Goal: Task Accomplishment & Management: Manage account settings

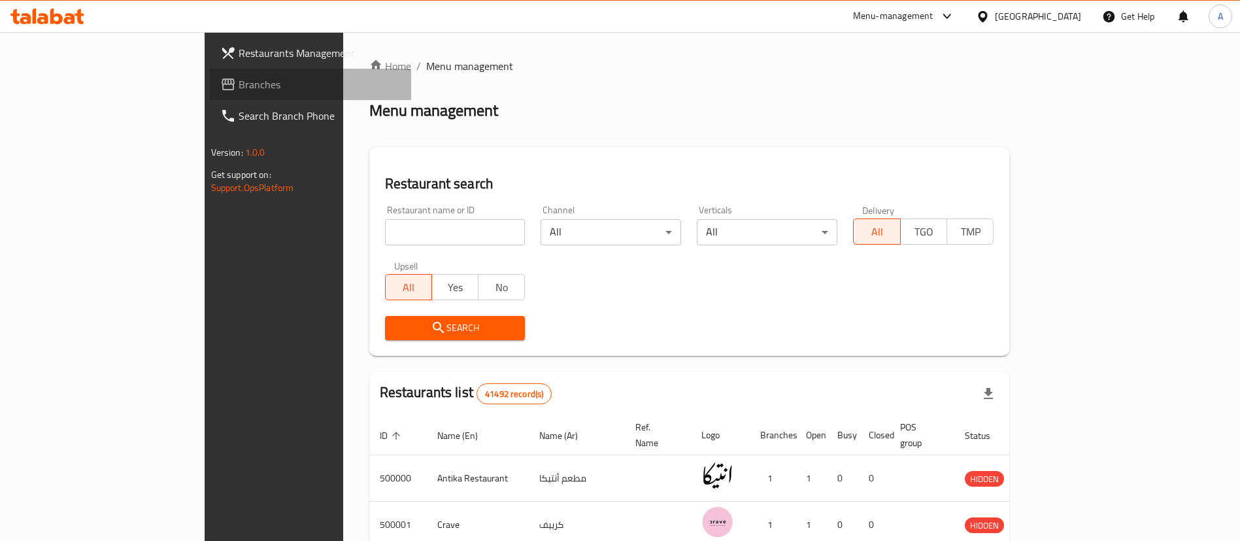
click at [239, 77] on span "Branches" at bounding box center [320, 85] width 163 height 16
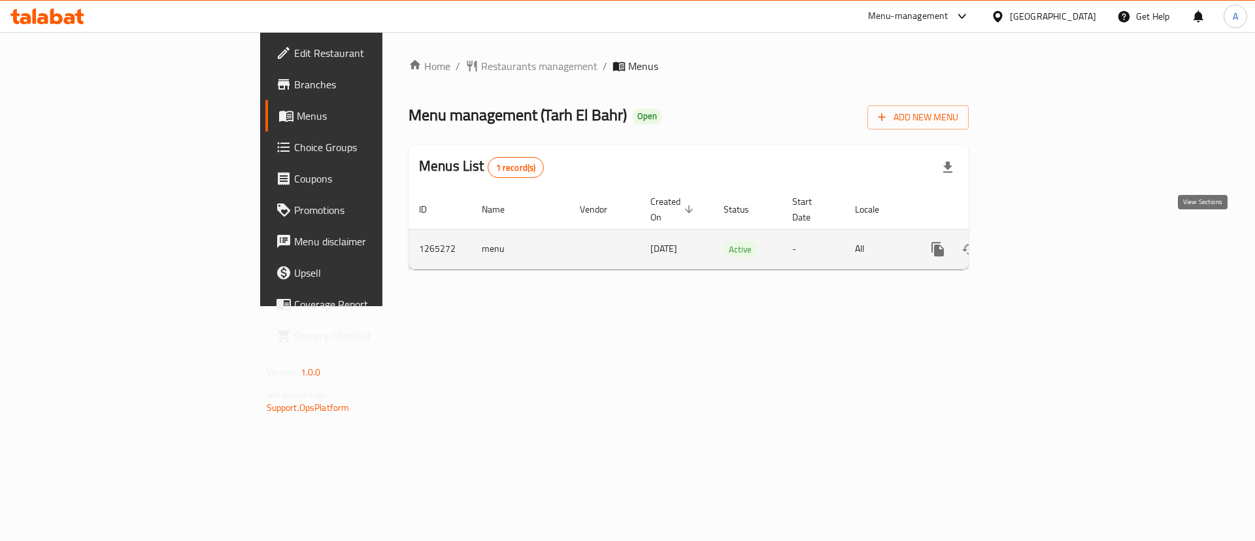
click at [1040, 241] on icon "enhanced table" at bounding box center [1033, 249] width 16 height 16
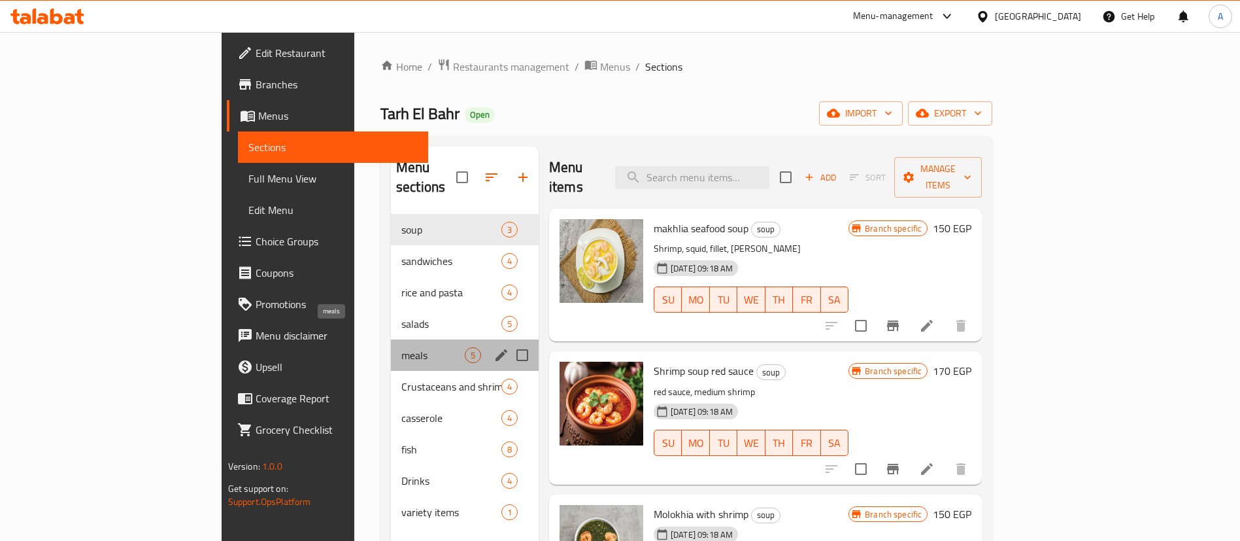
click at [401, 347] on span "meals" at bounding box center [432, 355] width 63 height 16
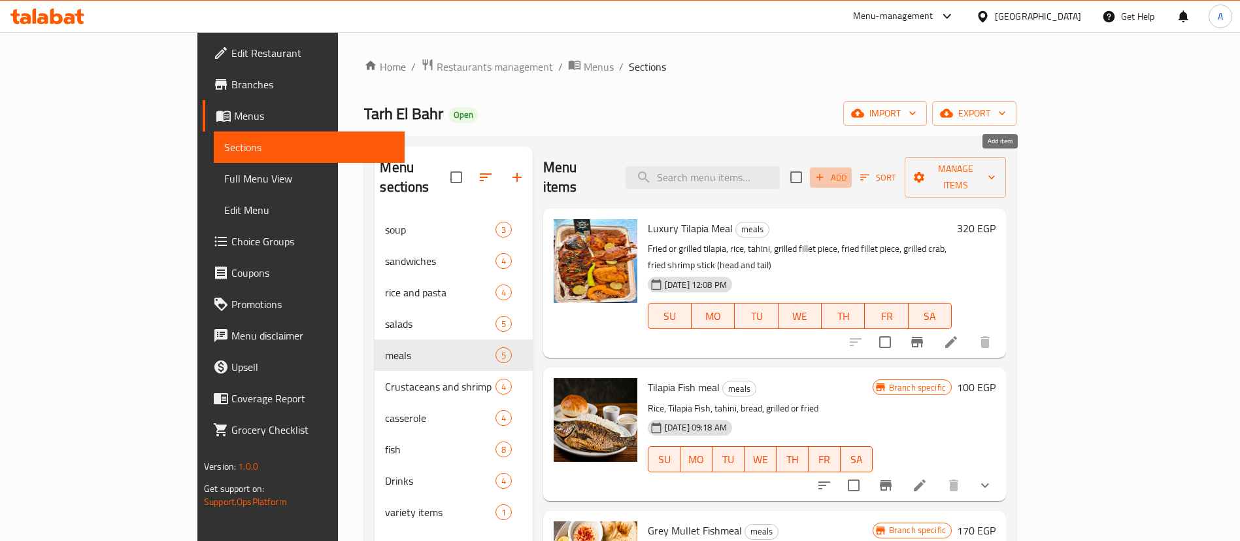
click at [849, 170] on span "Add" at bounding box center [830, 177] width 35 height 15
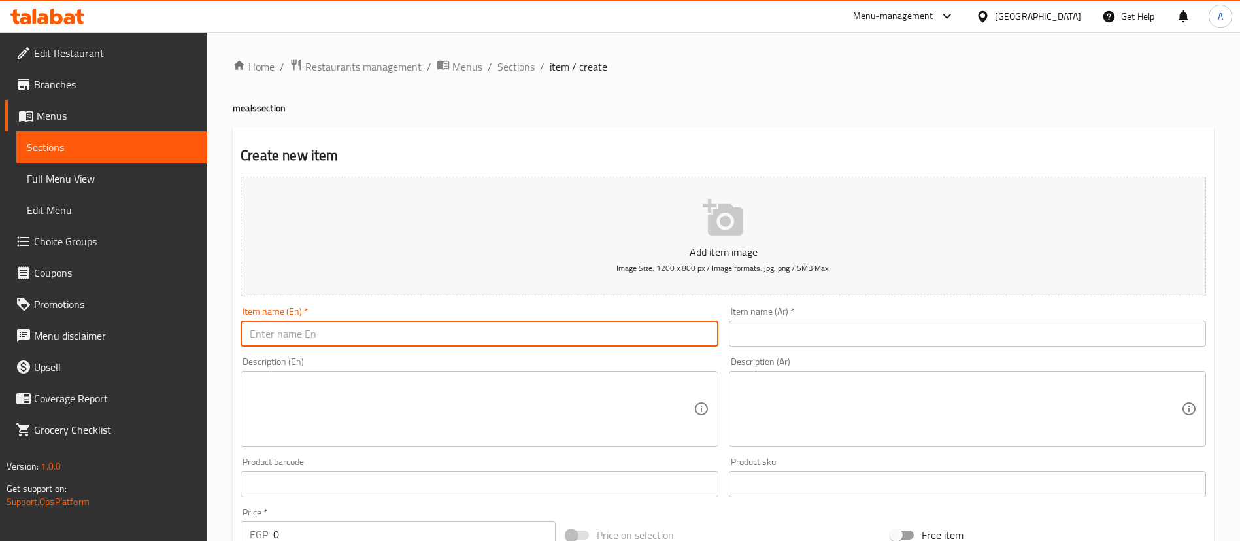
click at [375, 328] on input "text" at bounding box center [479, 333] width 477 height 26
paste input "Luxury mullet meal"
type input "Luxury mullet meal"
click at [417, 401] on textarea at bounding box center [471, 409] width 443 height 62
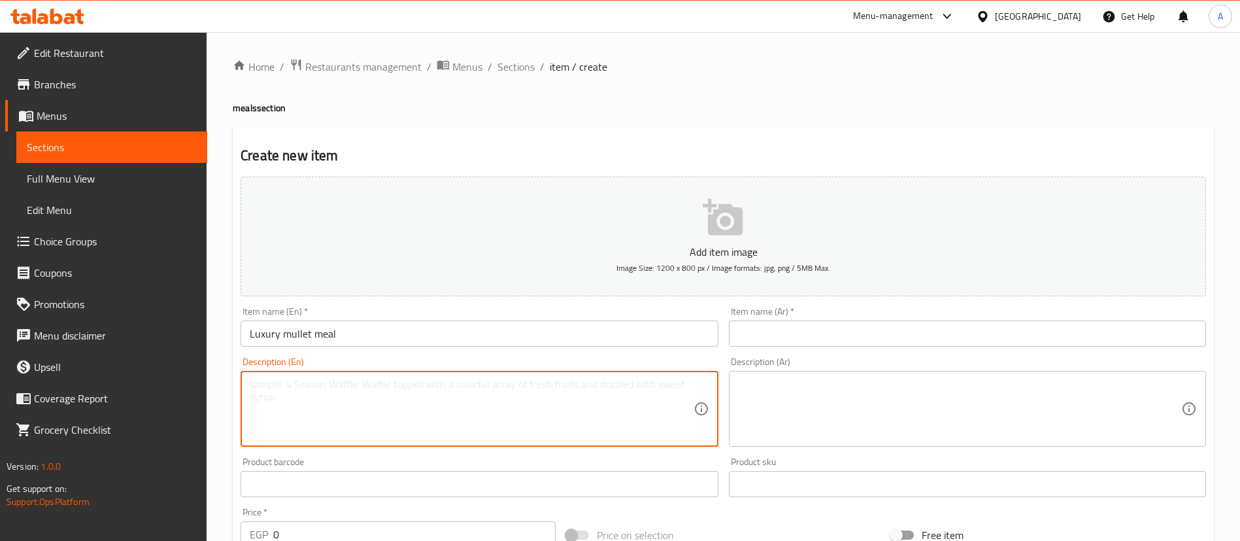
paste textarea "Fried or grilled mullet Rice Tahini Grilled fillet piece Fried fillet piece Gri…"
type textarea "Fried or grilled mullet Rice Tahini Grilled fillet piece Fried fillet piece Gri…"
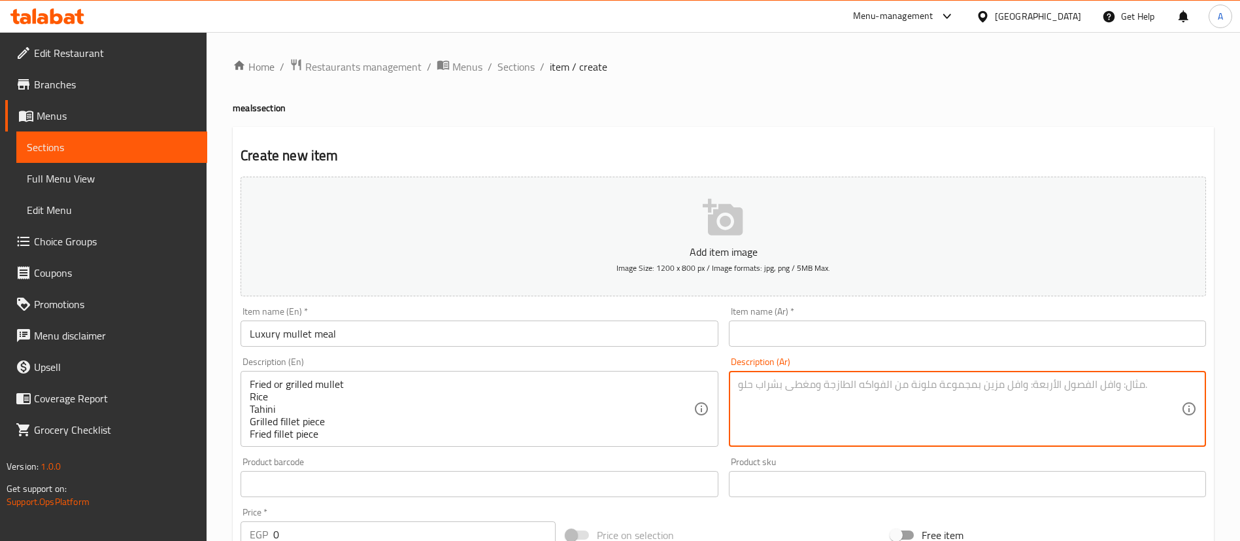
click at [784, 411] on textarea at bounding box center [959, 409] width 443 height 62
paste textarea "بوري مشوي او سنجاري او زيت وليمون فحم+١ قطع فليه مشوي+ ١قطع فليه مقلي + ١عود جم…"
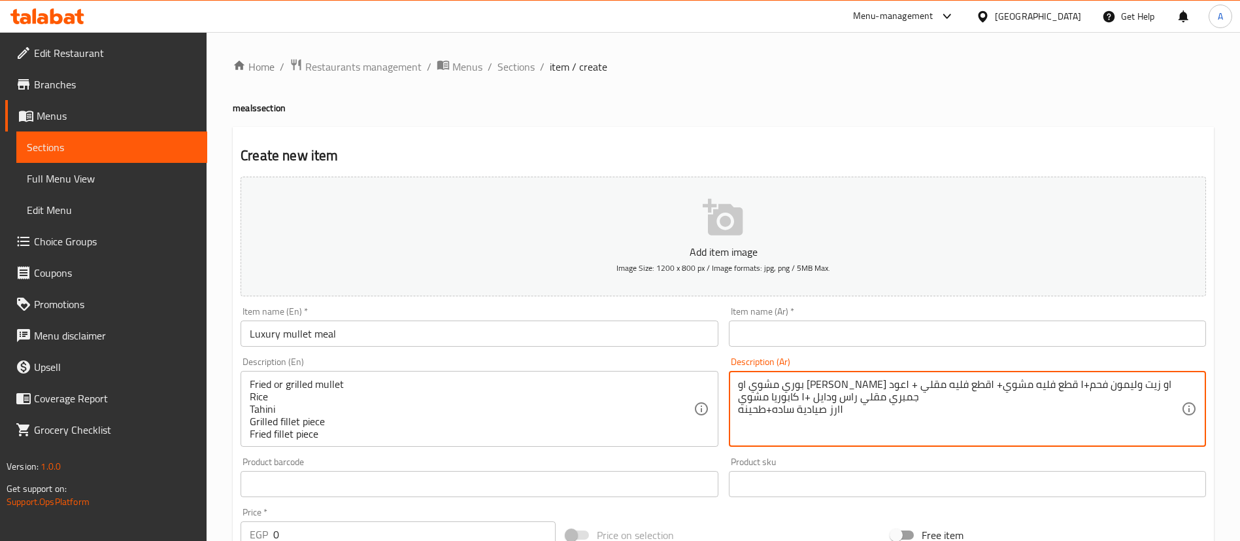
type textarea "بوري مشوي او سنجاري او زيت وليمون فحم+١ قطع فليه مشوي+ ١قطع فليه مقلي + ١عود جم…"
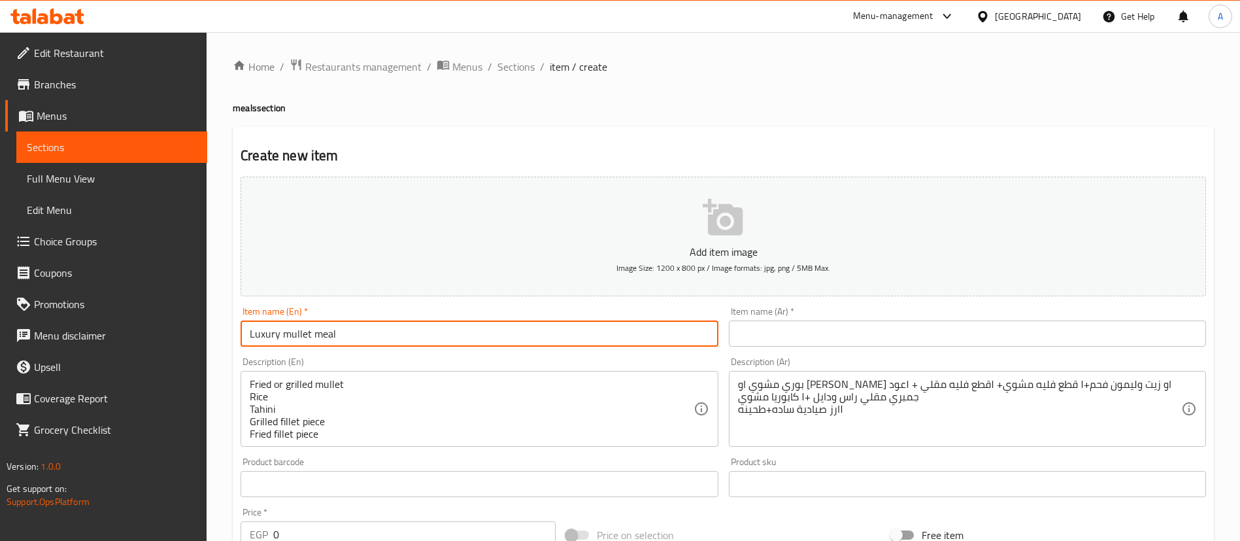
click at [313, 335] on input "Luxury mullet meal" at bounding box center [479, 333] width 477 height 26
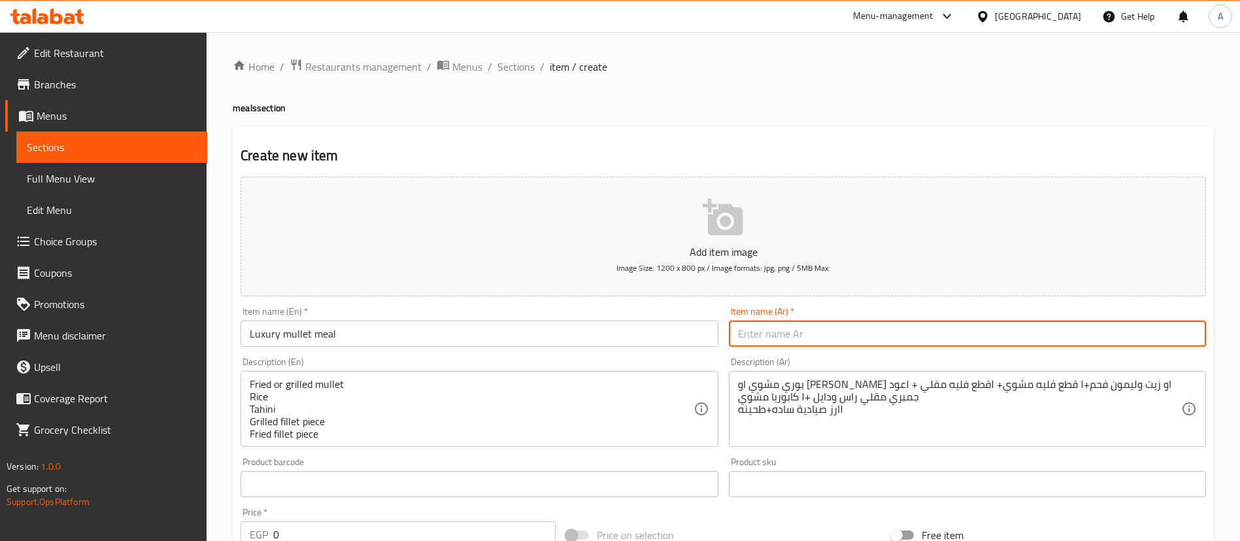
click at [825, 330] on input "text" at bounding box center [967, 333] width 477 height 26
paste input "وجبة البوري الفاخرة"
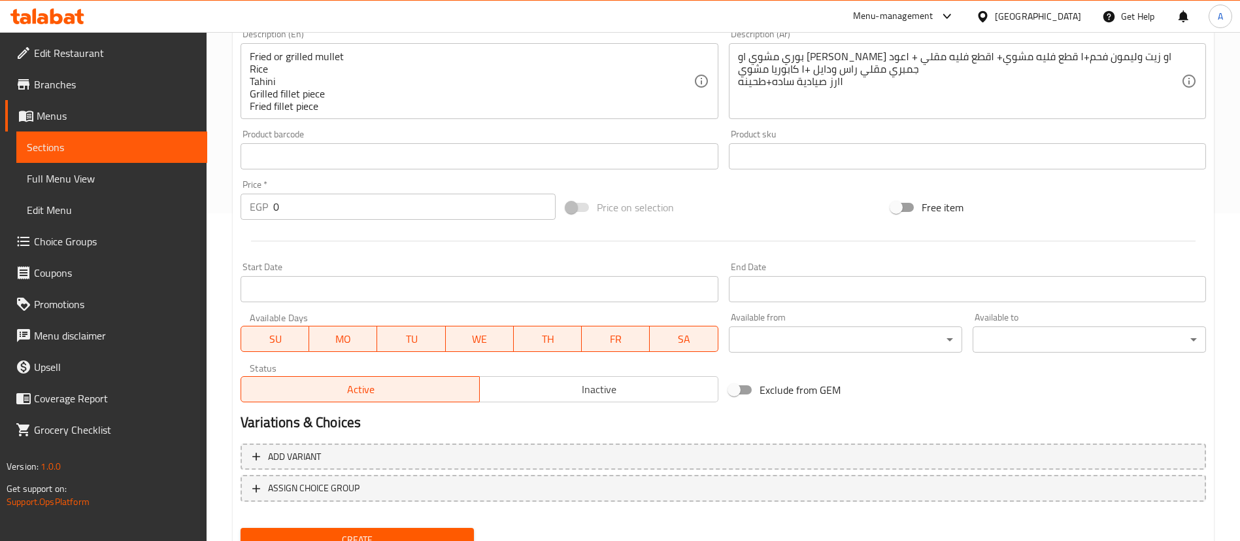
scroll to position [330, 0]
type input "وجبة البوري الفاخرة"
click at [769, 200] on div "Price on selection" at bounding box center [724, 205] width 326 height 35
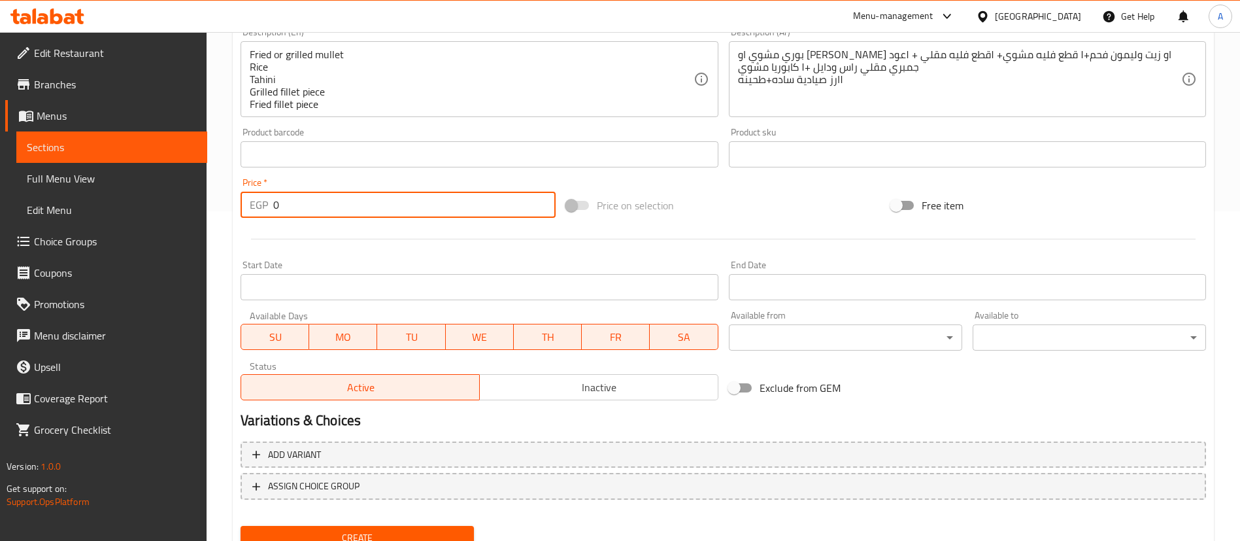
click at [331, 195] on input "0" at bounding box center [414, 205] width 282 height 26
paste input "370"
type input "370"
click at [340, 268] on div "Start Date Start Date" at bounding box center [479, 280] width 477 height 40
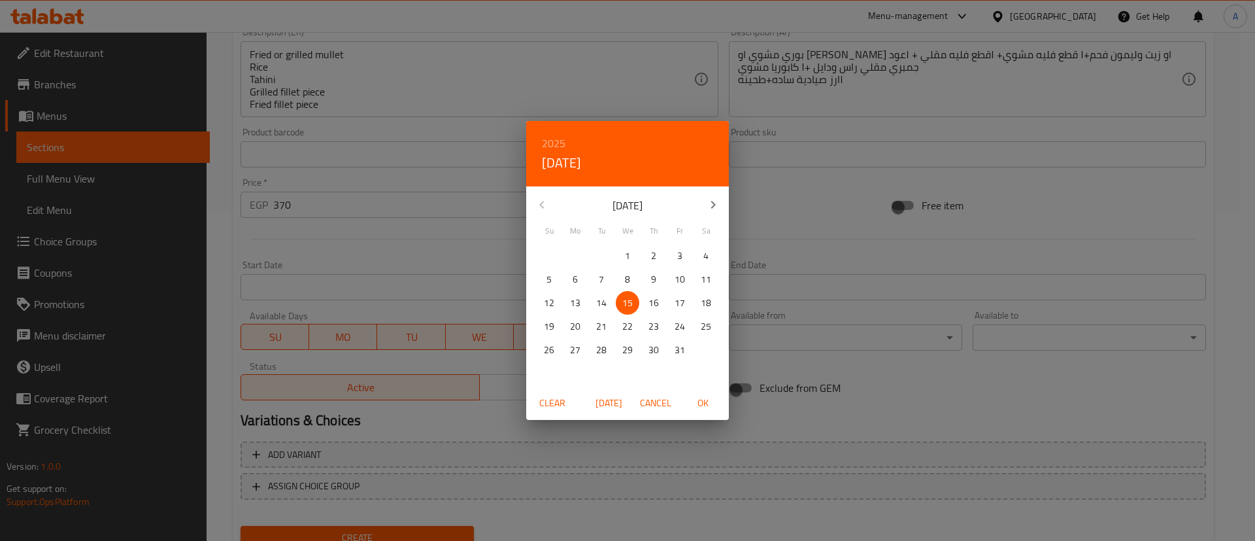
click at [339, 241] on div "2025 Wed, Oct 15 October 2025 Su Mo Tu We Th Fr Sa 28 29 30 1 2 3 4 5 6 7 8 9 1…" at bounding box center [627, 270] width 1255 height 541
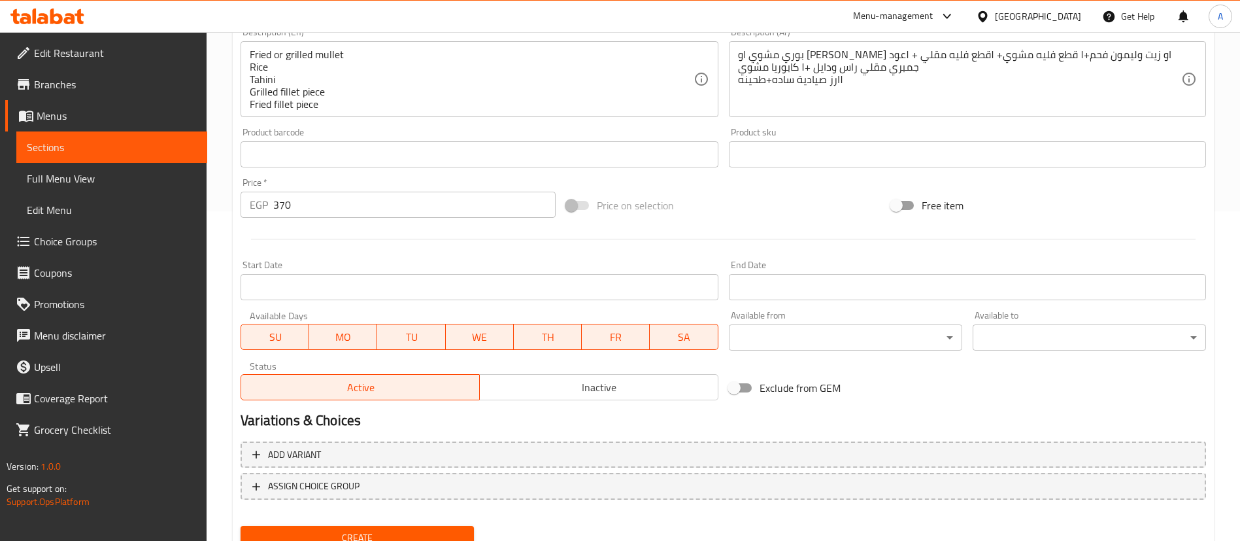
scroll to position [383, 0]
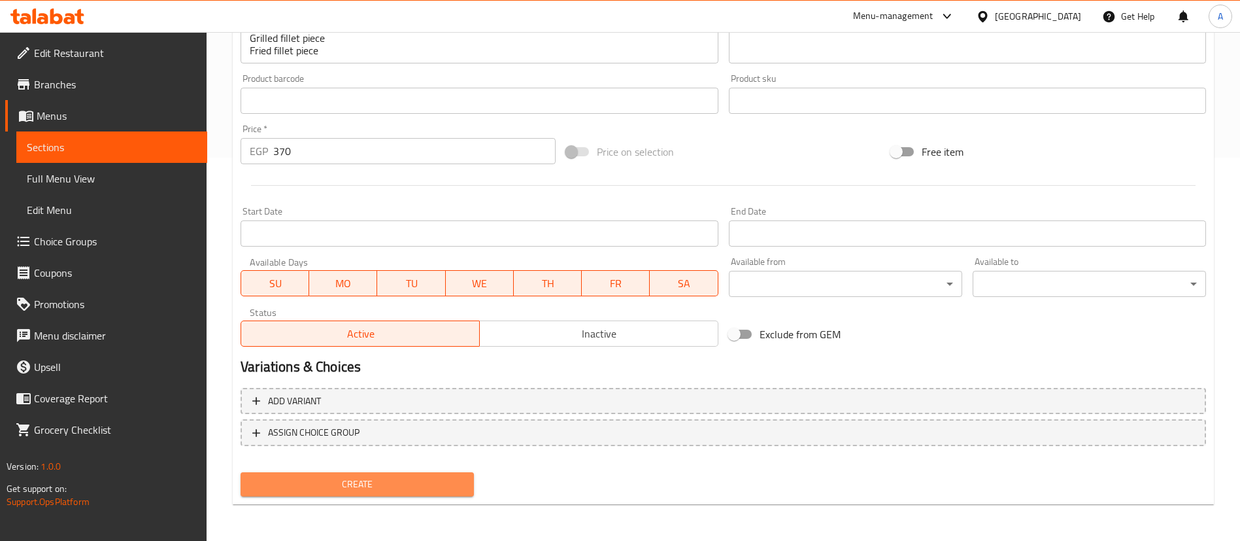
click at [337, 485] on span "Create" at bounding box center [357, 484] width 213 height 16
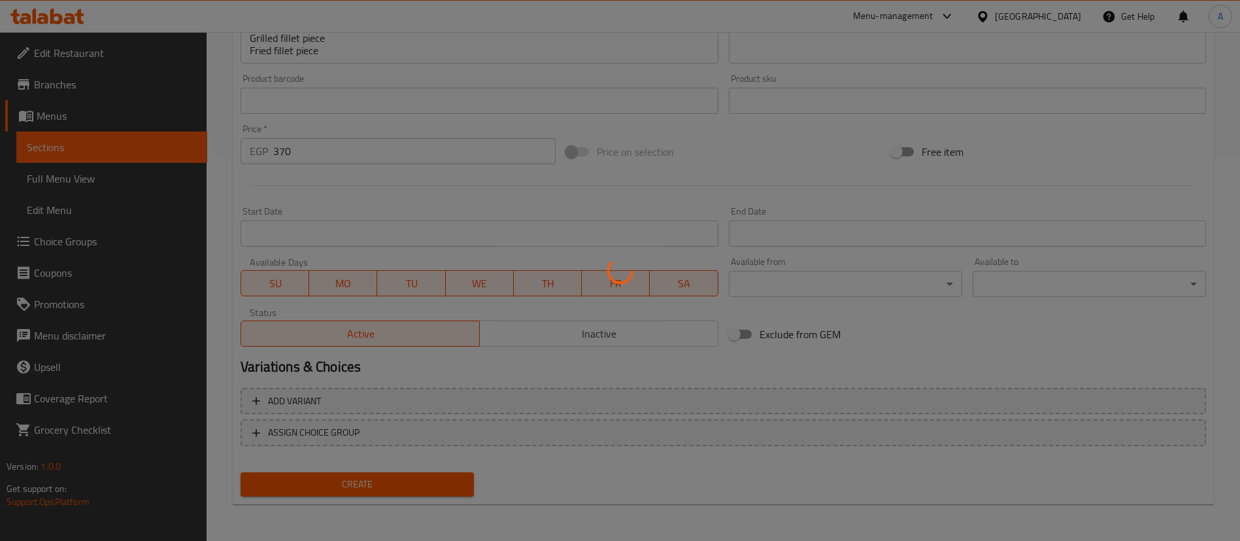
type input "0"
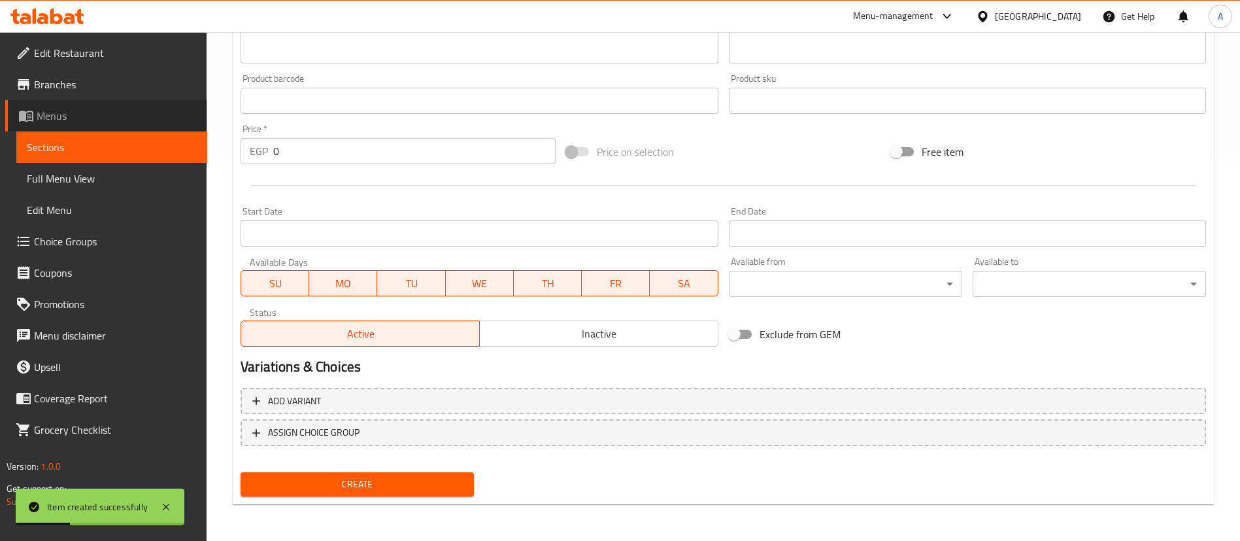
click at [69, 118] on span "Menus" at bounding box center [117, 116] width 160 height 16
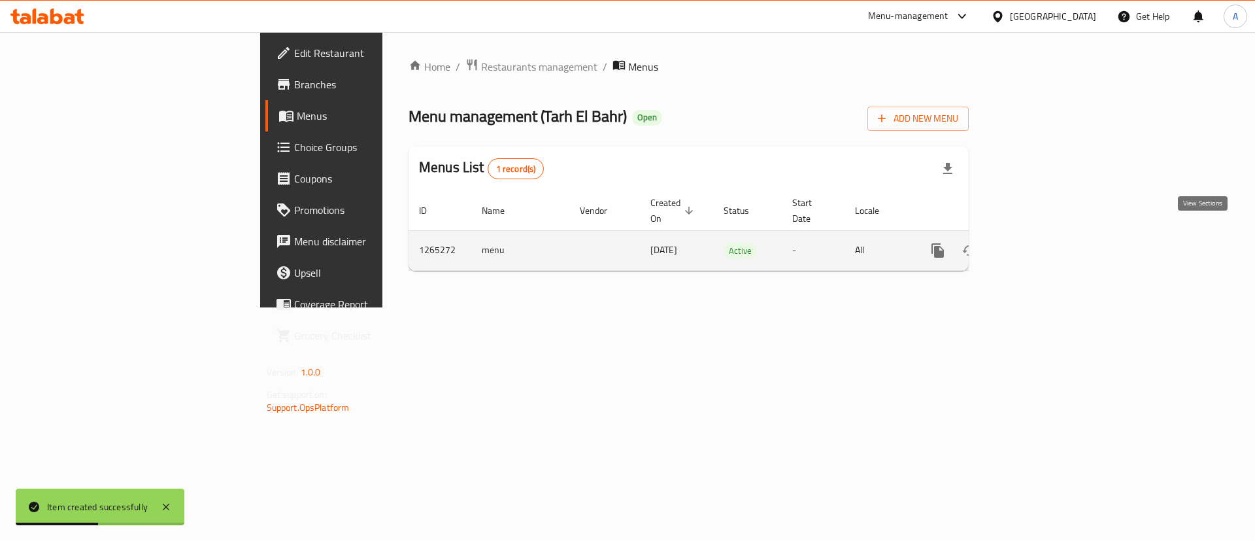
click at [1040, 243] on icon "enhanced table" at bounding box center [1033, 251] width 16 height 16
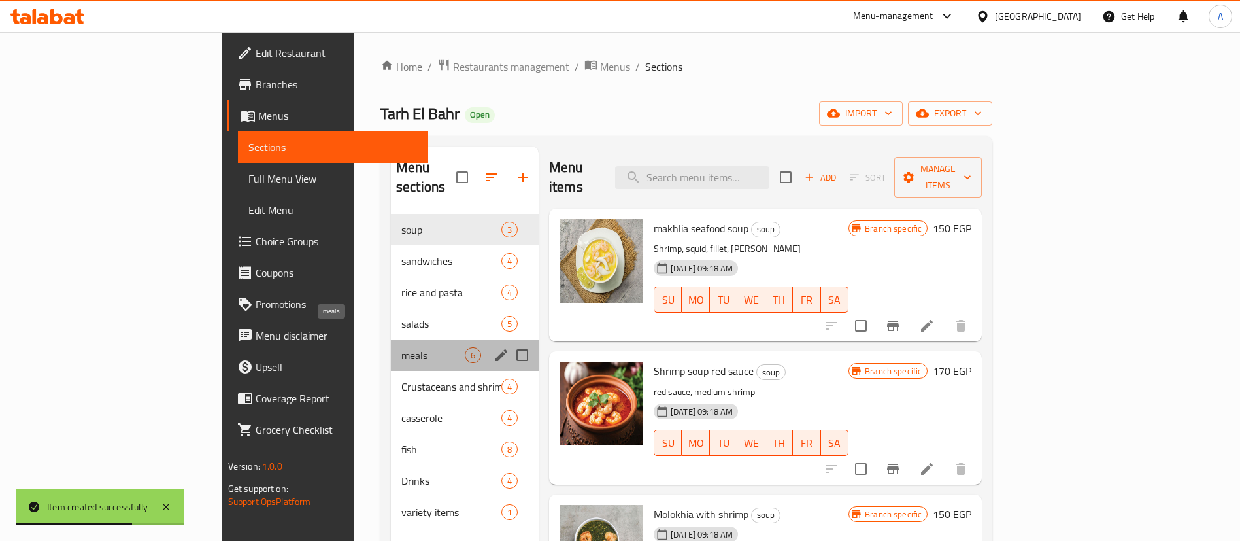
click at [401, 347] on span "meals" at bounding box center [432, 355] width 63 height 16
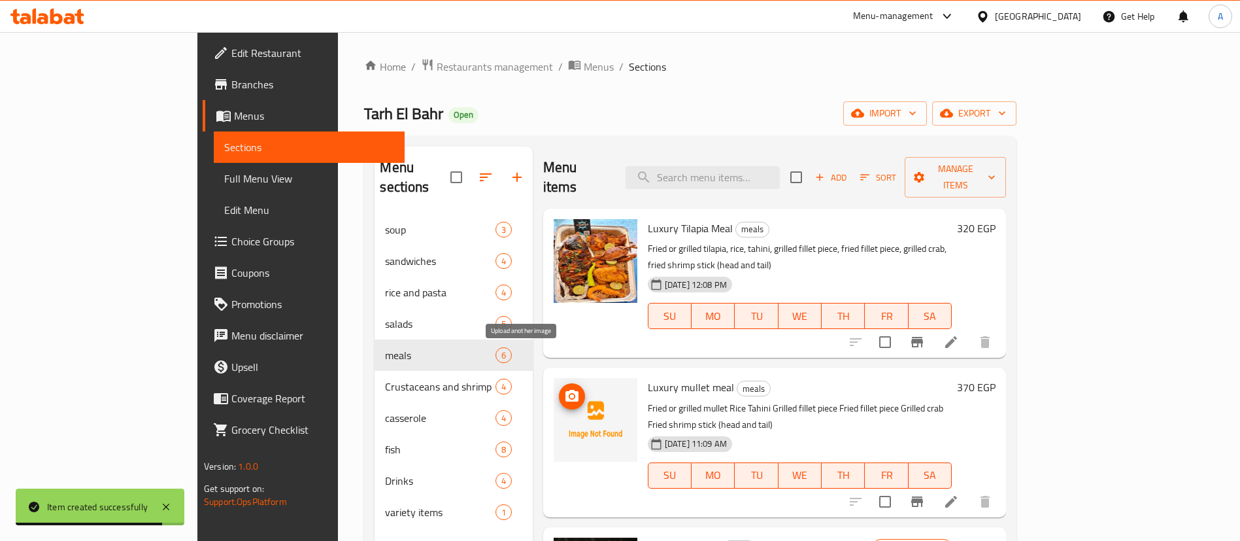
click at [566, 390] on icon "upload picture" at bounding box center [572, 396] width 13 height 12
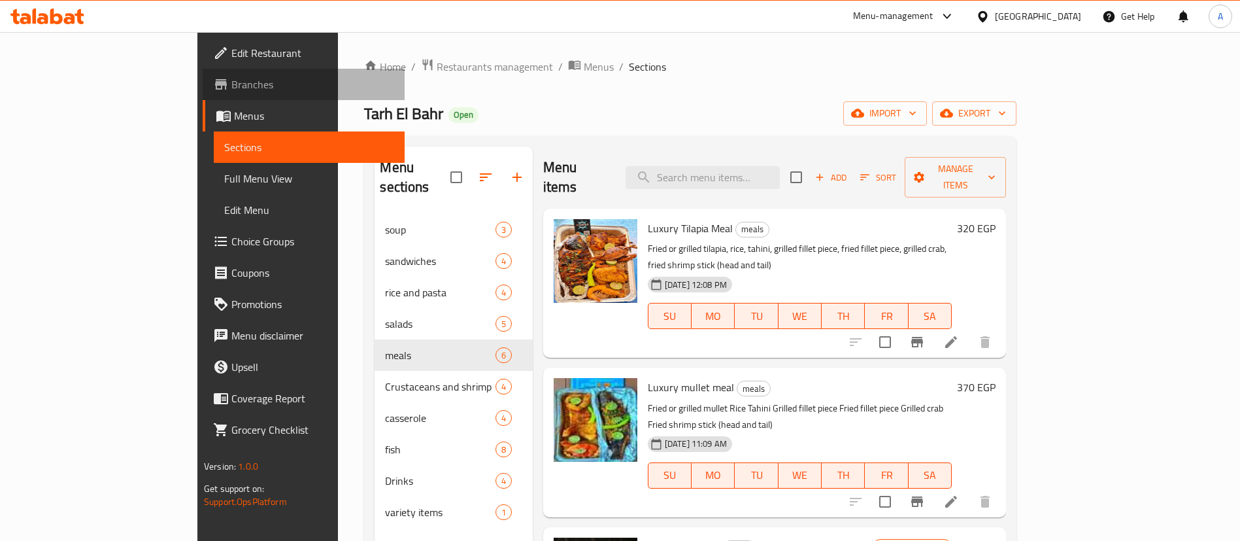
click at [231, 86] on span "Branches" at bounding box center [312, 85] width 163 height 16
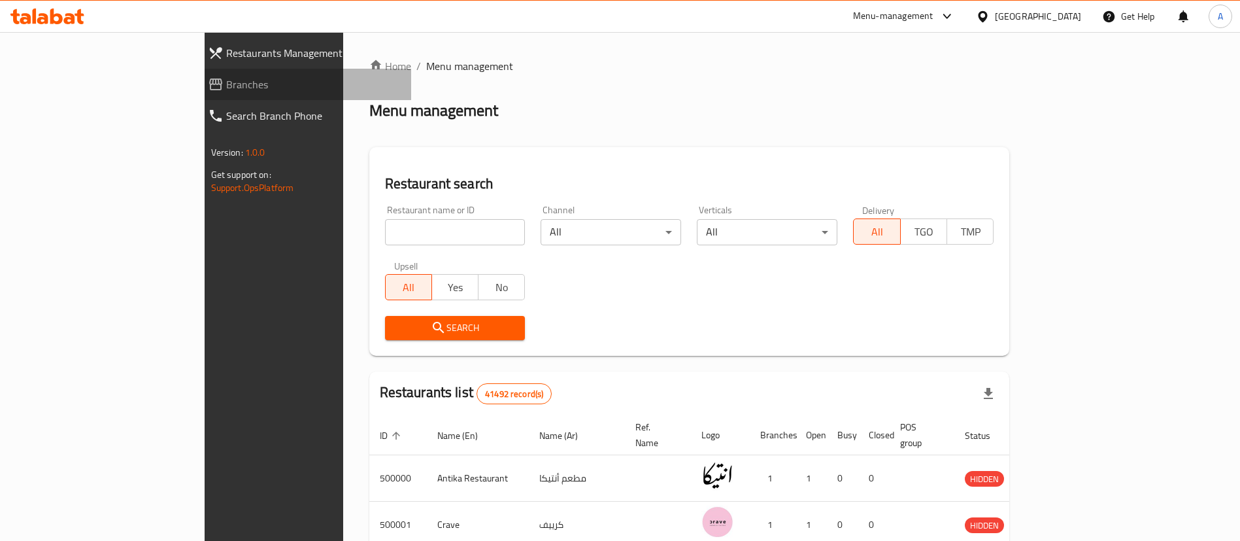
click at [226, 80] on span "Branches" at bounding box center [313, 85] width 175 height 16
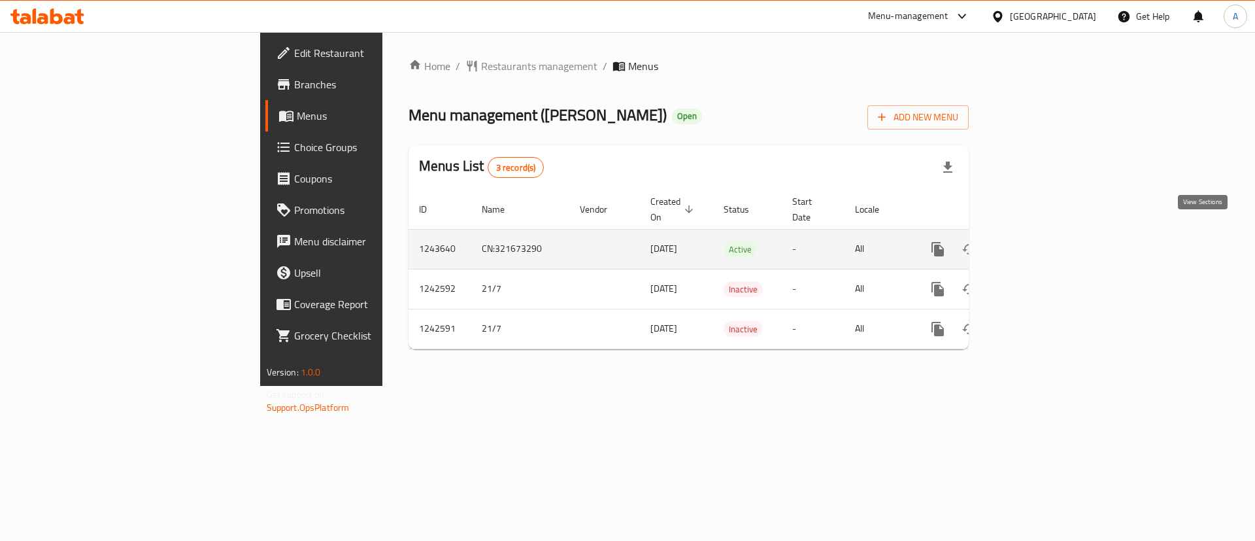
click at [1040, 241] on icon "enhanced table" at bounding box center [1033, 249] width 16 height 16
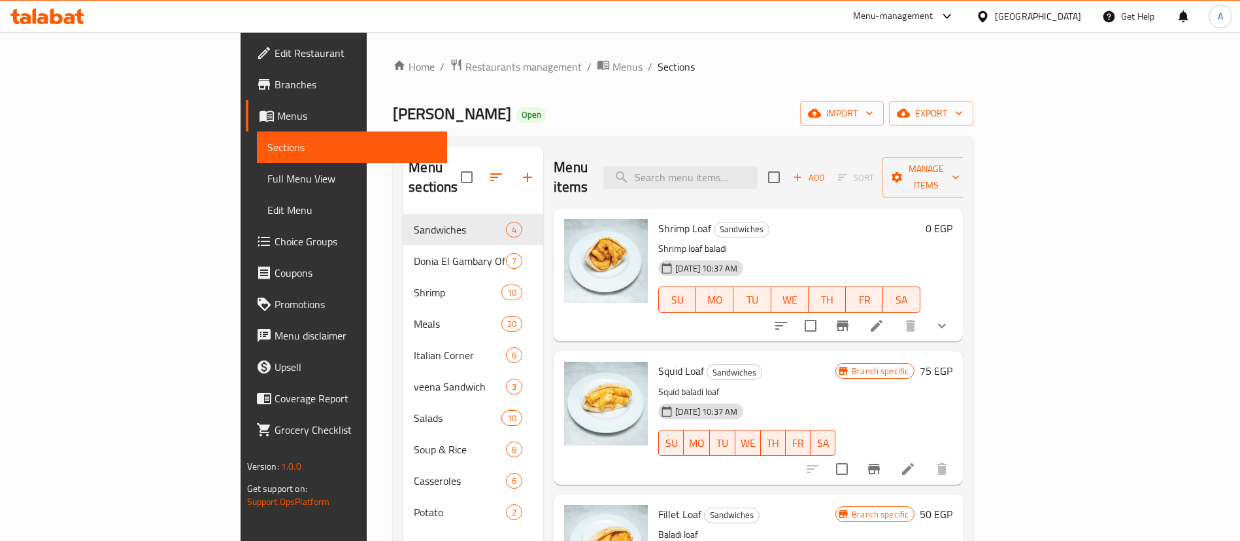
scroll to position [63, 0]
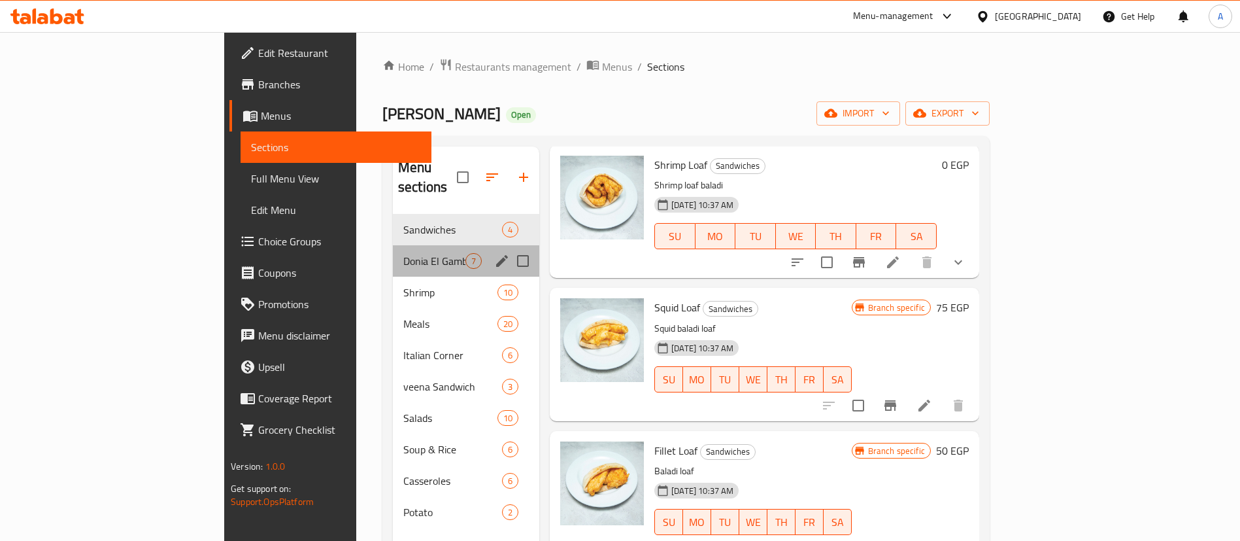
click at [393, 251] on div "Donia El Gambary Offers 7" at bounding box center [466, 260] width 146 height 31
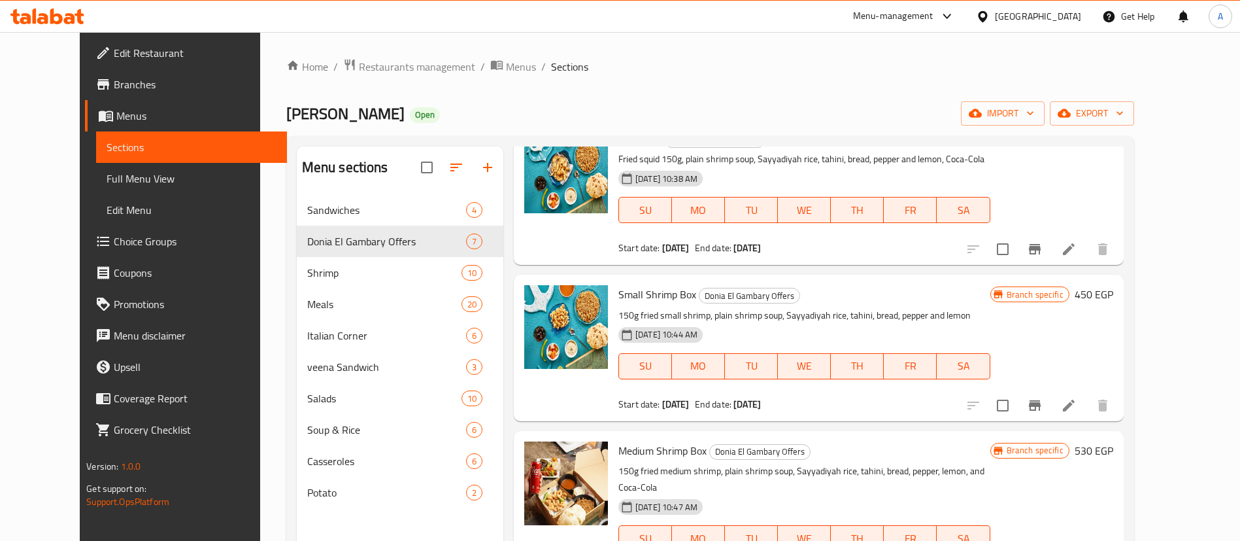
scroll to position [380, 0]
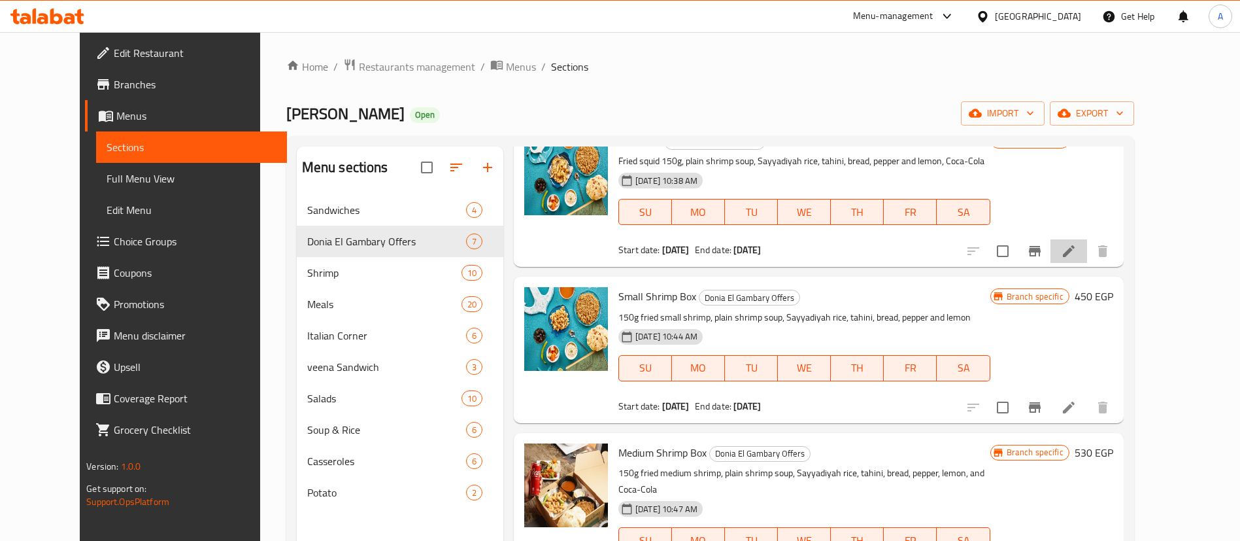
click at [1087, 251] on li at bounding box center [1069, 251] width 37 height 24
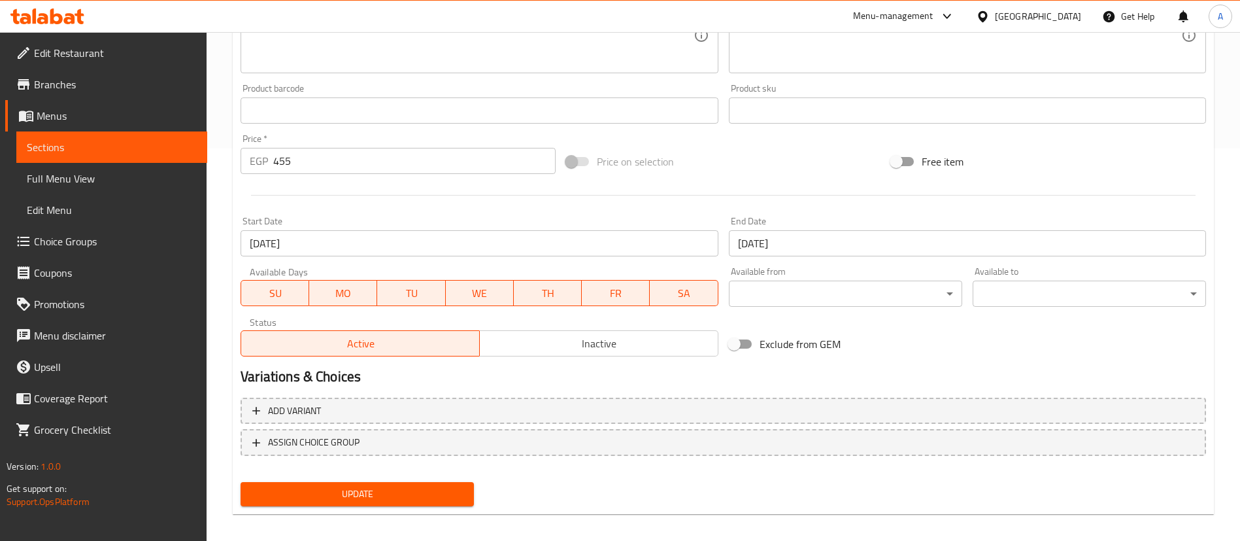
scroll to position [396, 0]
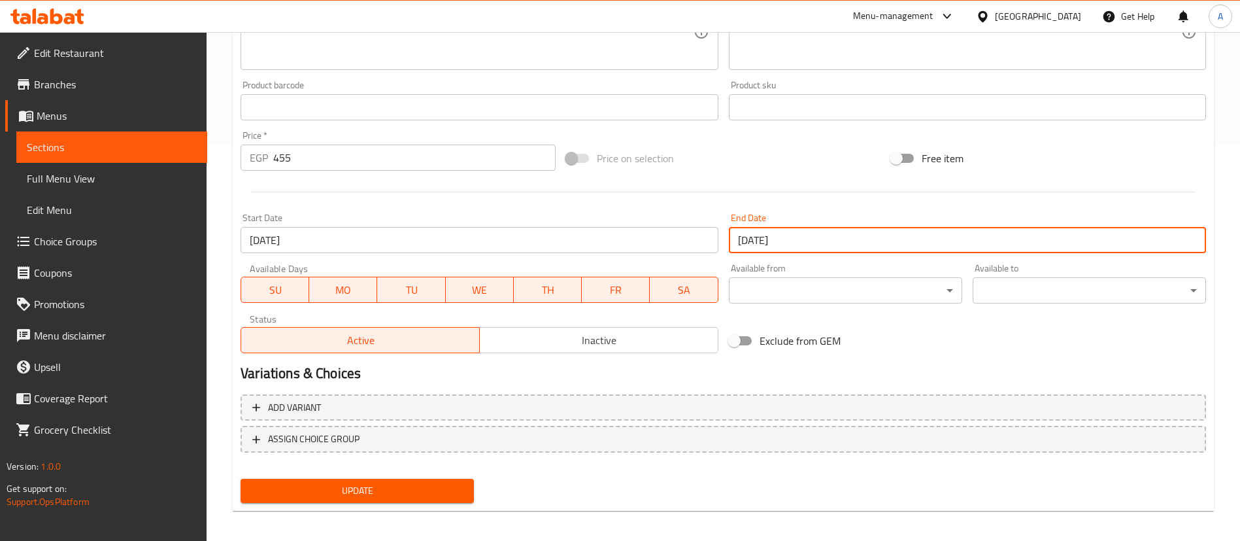
click at [826, 243] on input "01-10-2025" at bounding box center [967, 240] width 477 height 26
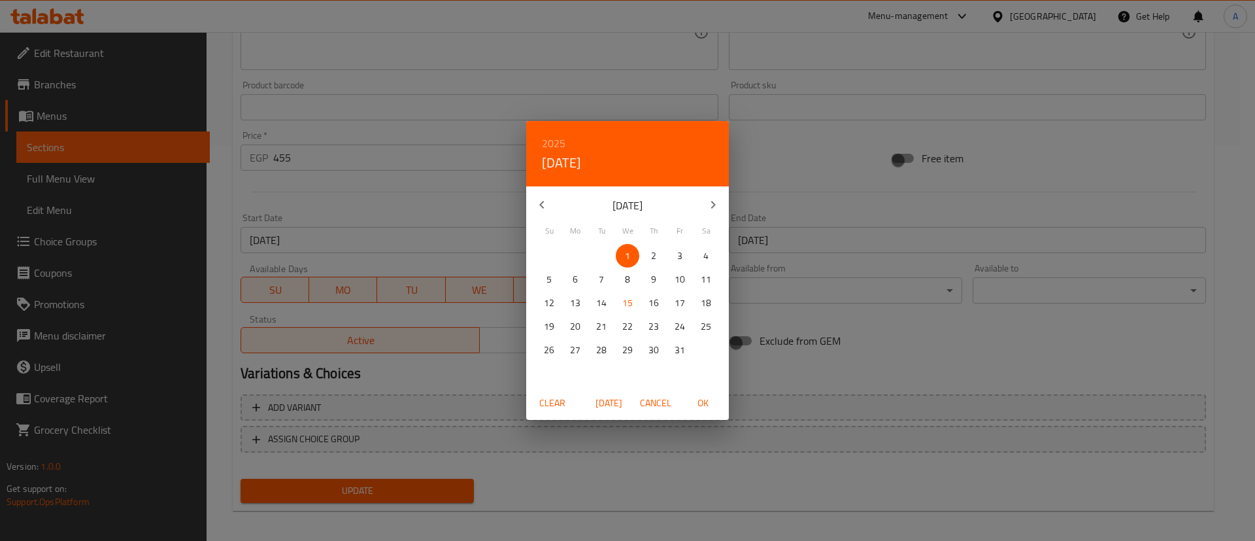
click at [719, 201] on icon "button" at bounding box center [714, 205] width 16 height 16
click at [626, 351] on p "31" at bounding box center [627, 350] width 10 height 16
click at [702, 405] on span "OK" at bounding box center [702, 403] width 31 height 16
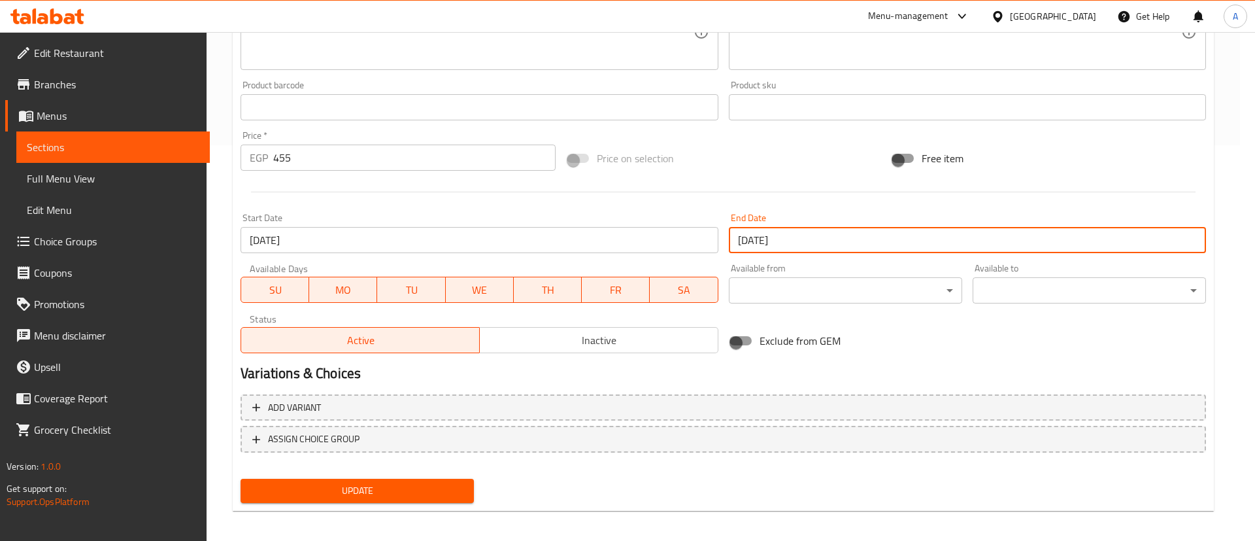
type input "31-12-2025"
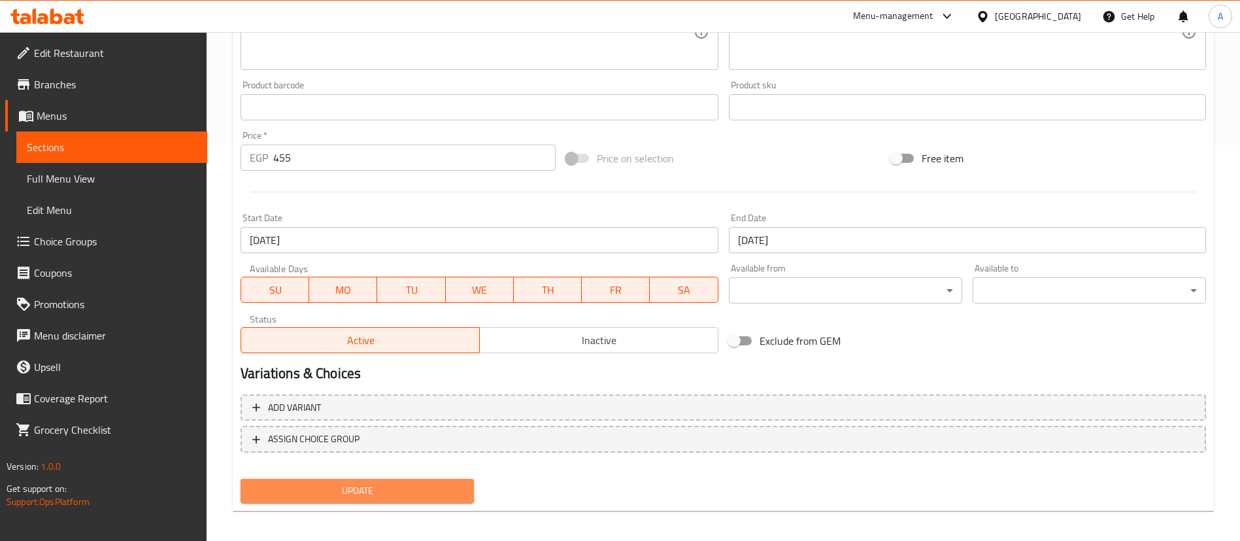
click at [343, 490] on span "Update" at bounding box center [357, 491] width 213 height 16
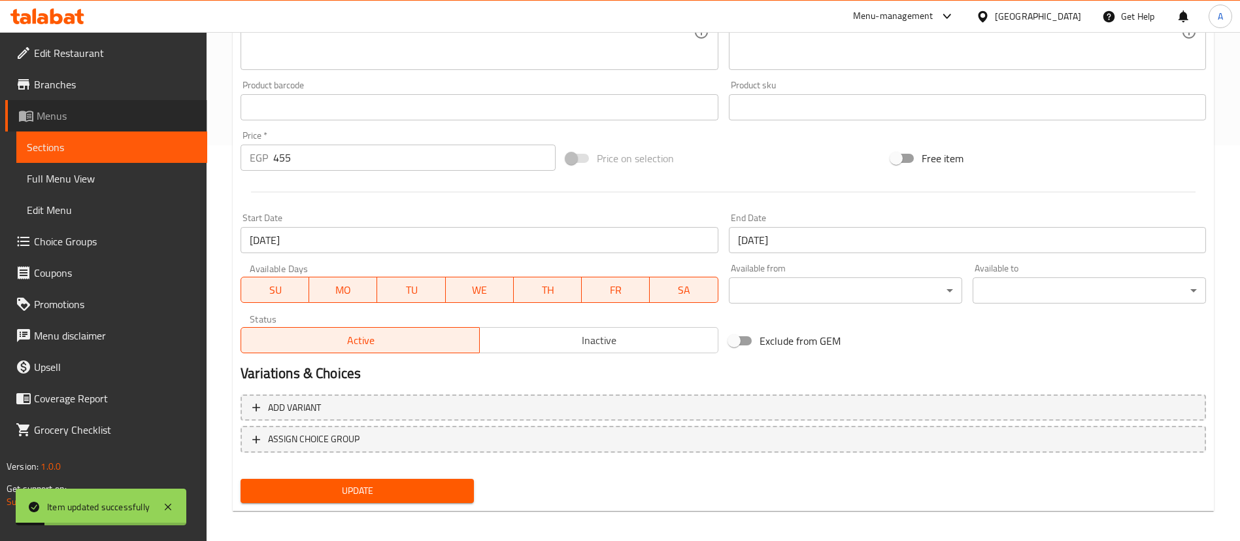
click at [70, 110] on span "Menus" at bounding box center [117, 116] width 160 height 16
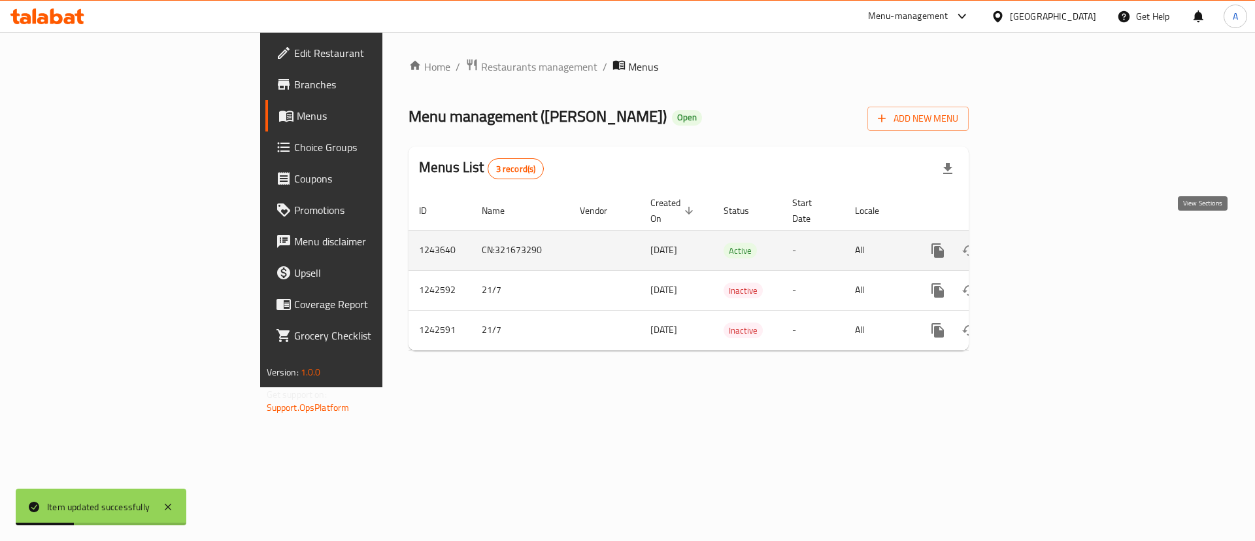
click at [1038, 245] on icon "enhanced table" at bounding box center [1033, 251] width 12 height 12
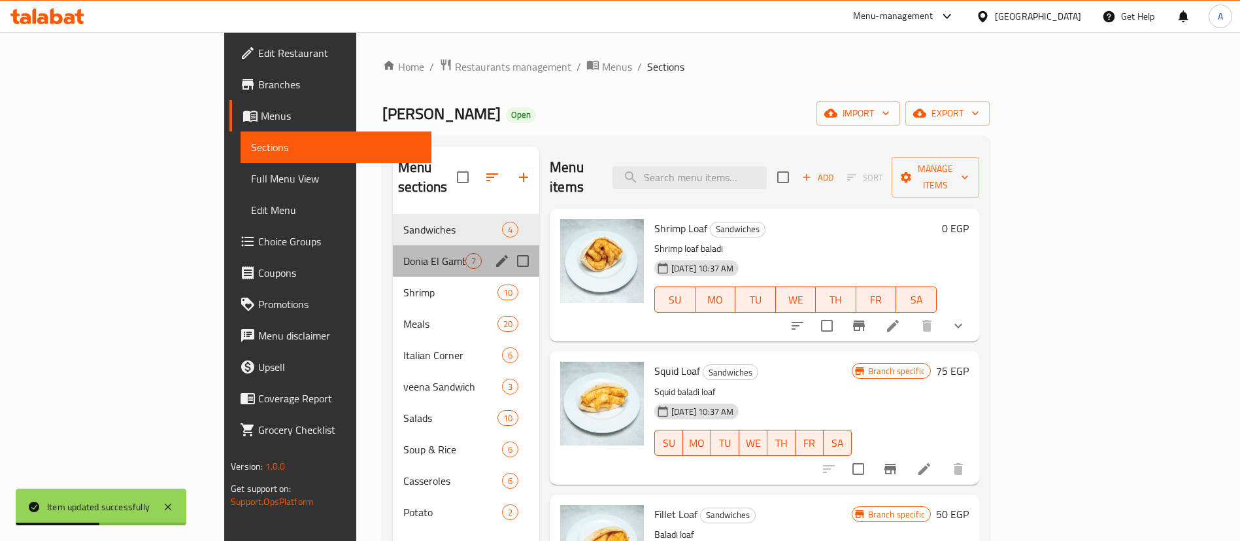
click at [393, 252] on div "Donia El Gambary Offers 7" at bounding box center [466, 260] width 146 height 31
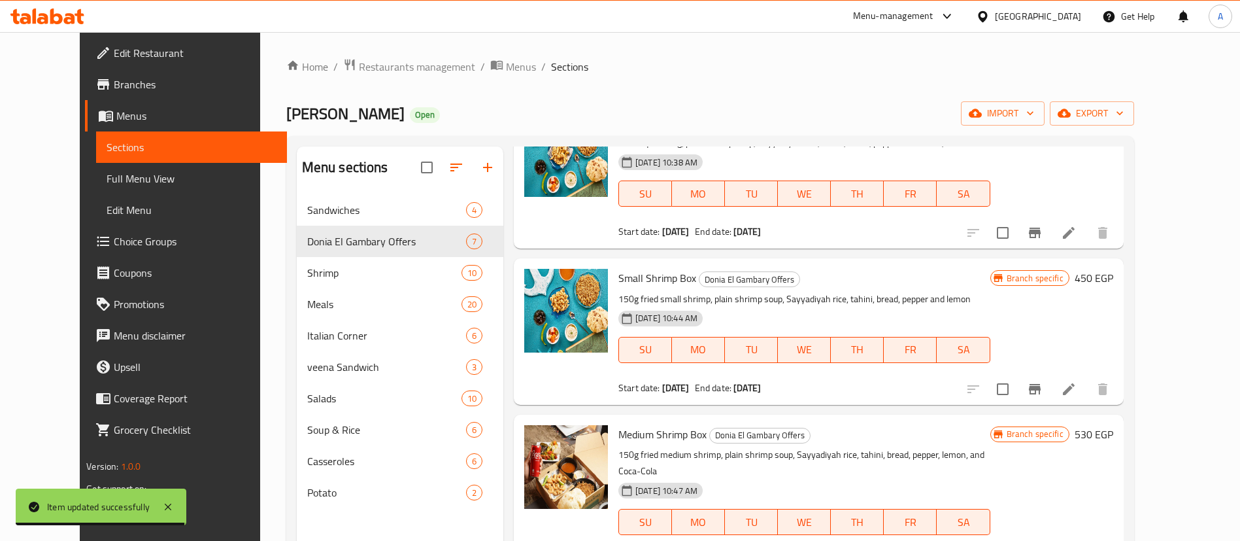
scroll to position [404, 0]
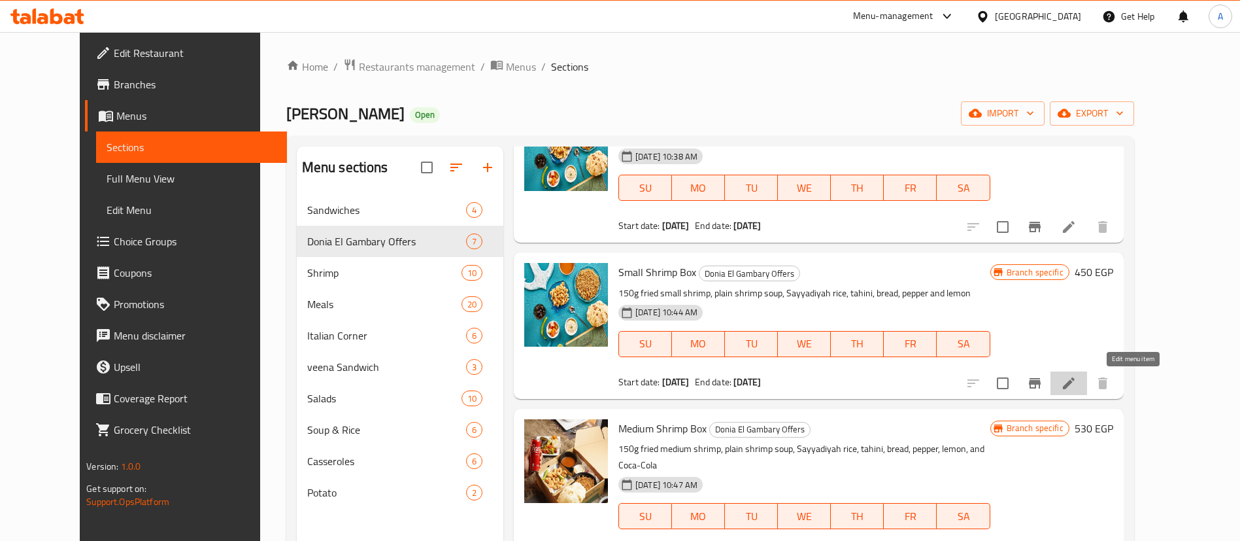
click at [1075, 386] on icon at bounding box center [1069, 383] width 12 height 12
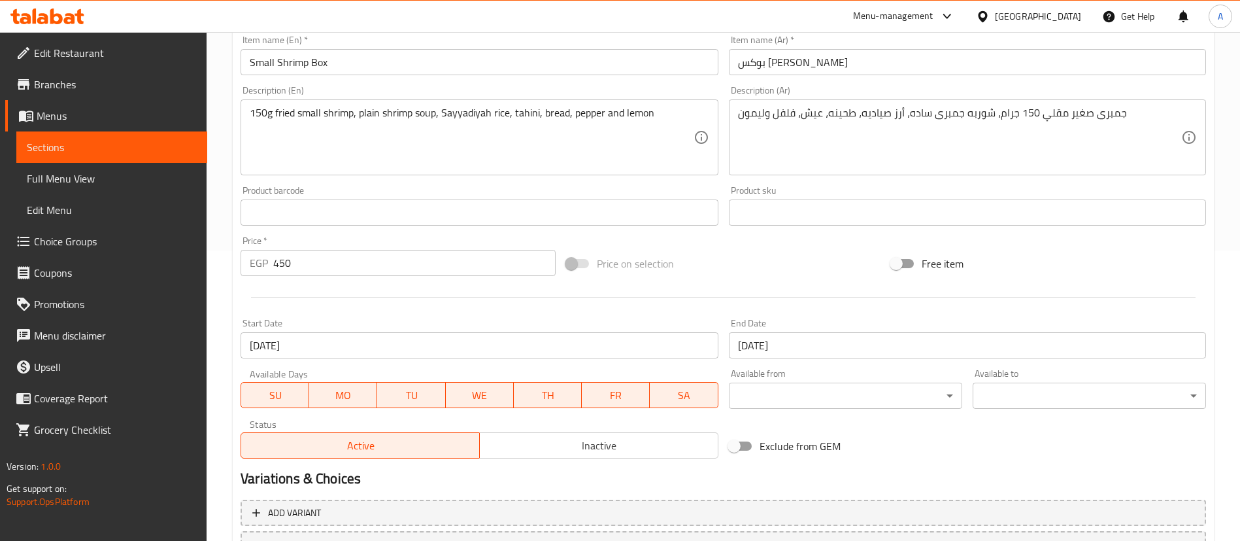
scroll to position [304, 0]
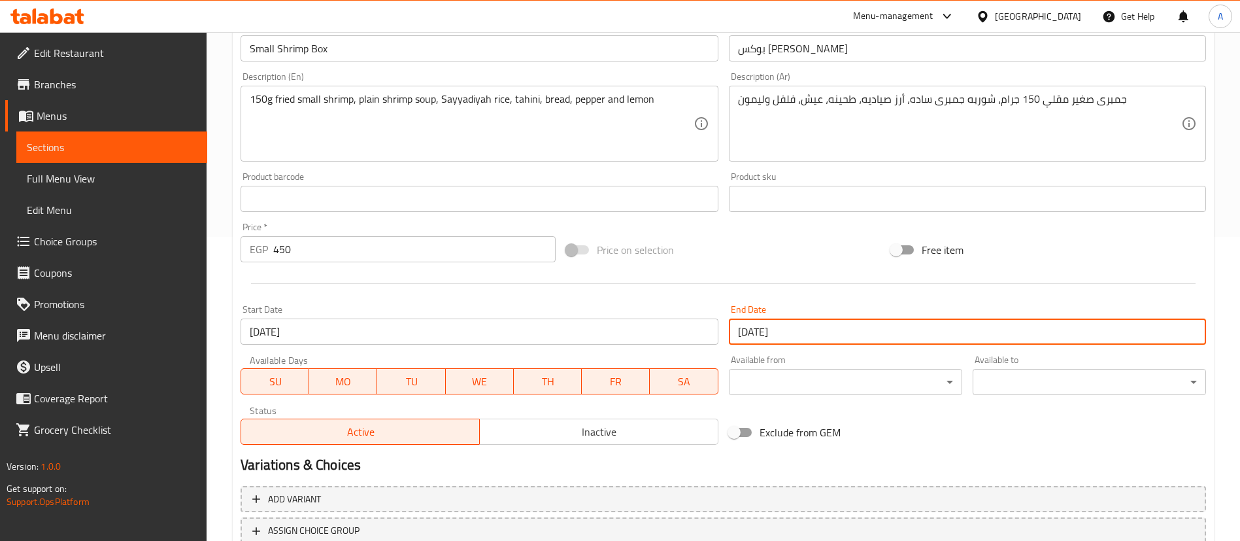
click at [872, 335] on input "01-10-2025" at bounding box center [967, 331] width 477 height 26
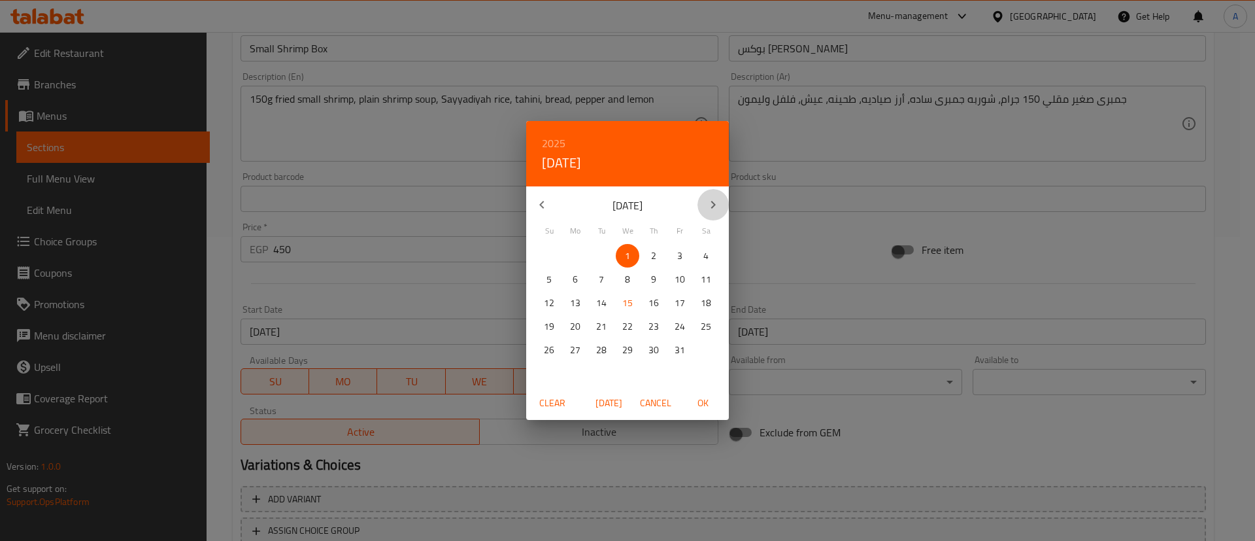
click at [713, 207] on icon "button" at bounding box center [713, 205] width 5 height 8
click at [626, 350] on p "31" at bounding box center [627, 350] width 10 height 16
click at [700, 403] on span "OK" at bounding box center [702, 403] width 31 height 16
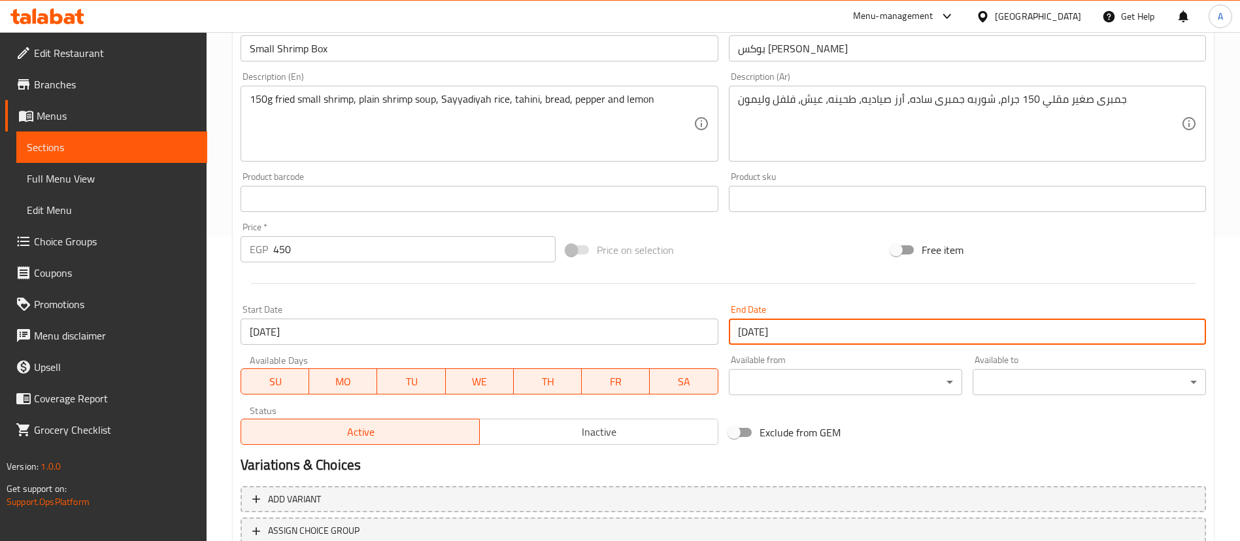
scroll to position [402, 0]
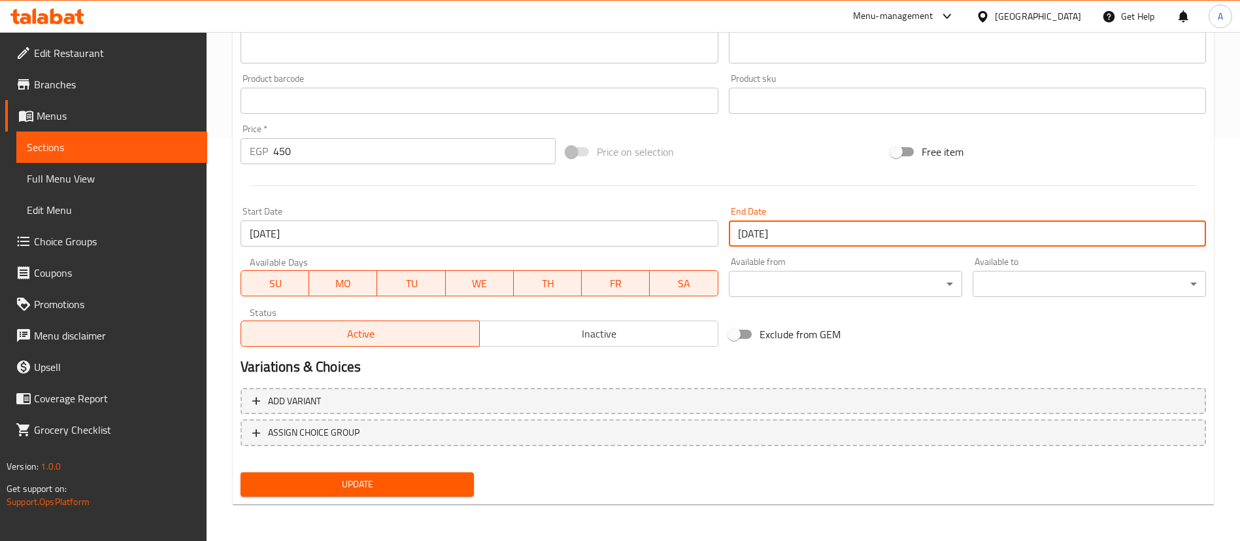
click at [436, 483] on span "Update" at bounding box center [357, 484] width 213 height 16
click at [815, 235] on input "31-12-2025" at bounding box center [967, 233] width 477 height 26
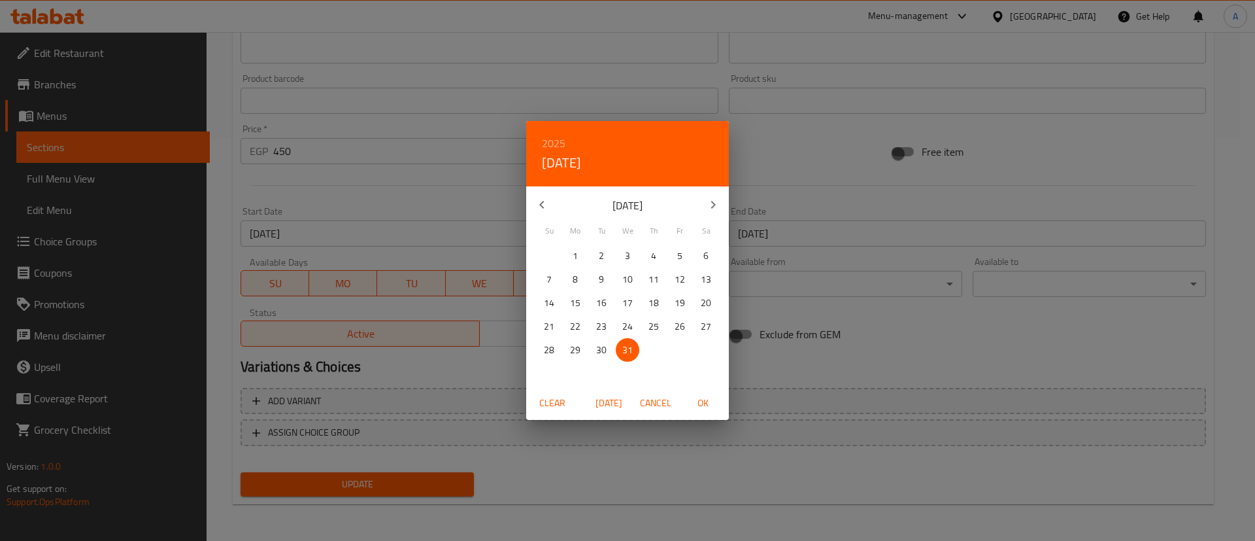
click at [541, 200] on icon "button" at bounding box center [542, 205] width 16 height 16
click at [624, 254] on span "1" at bounding box center [628, 256] width 24 height 16
click at [703, 405] on span "OK" at bounding box center [702, 403] width 31 height 16
type input "01-10-2025"
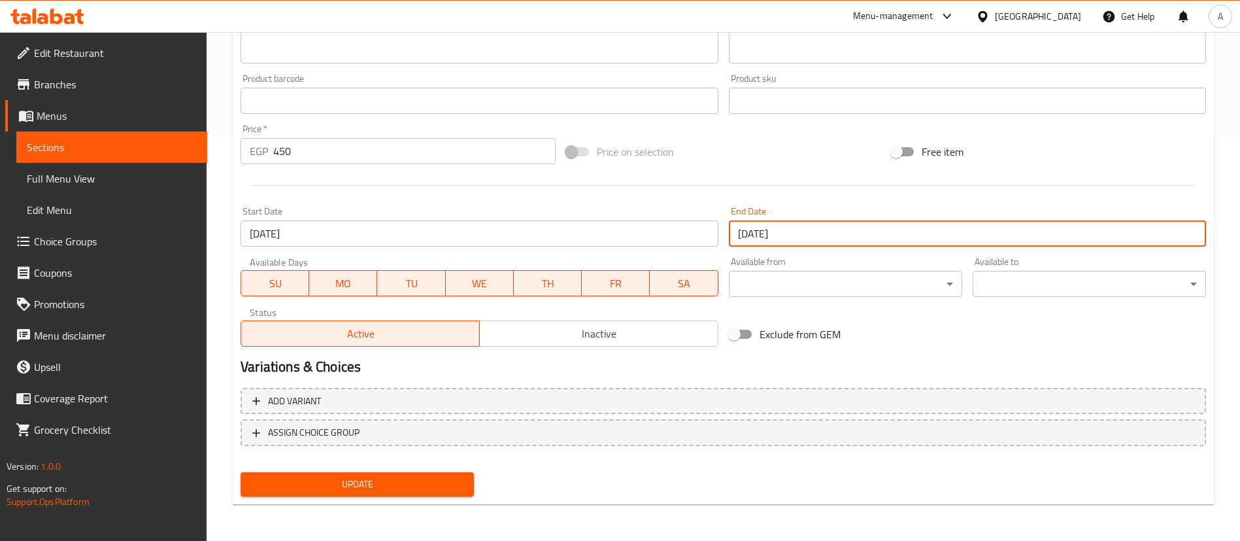
click at [380, 483] on span "Update" at bounding box center [357, 484] width 213 height 16
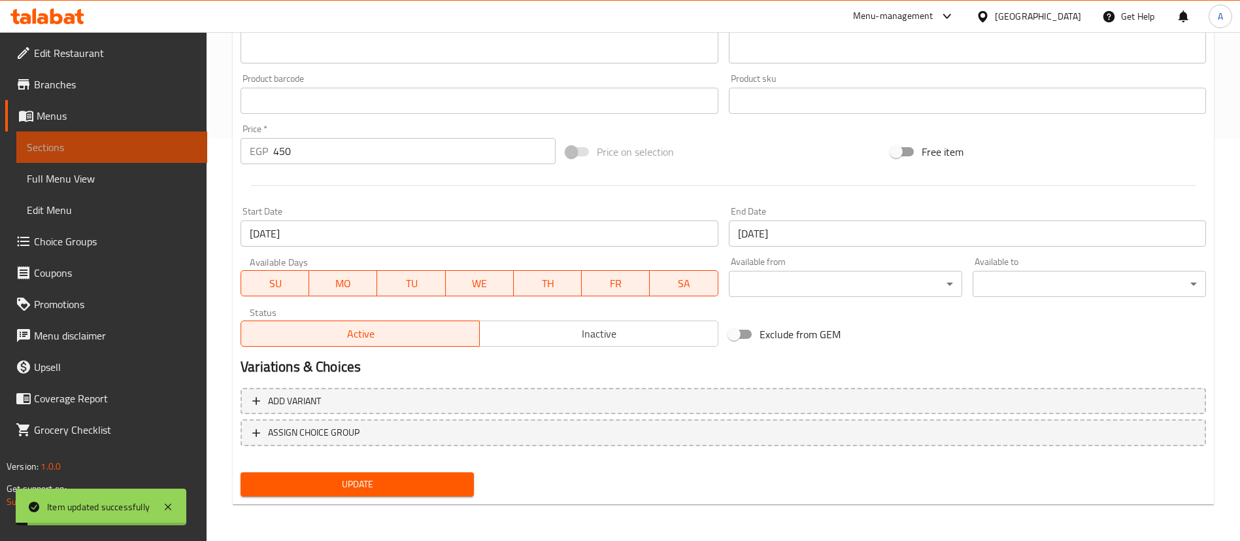
click at [83, 147] on span "Sections" at bounding box center [112, 147] width 170 height 16
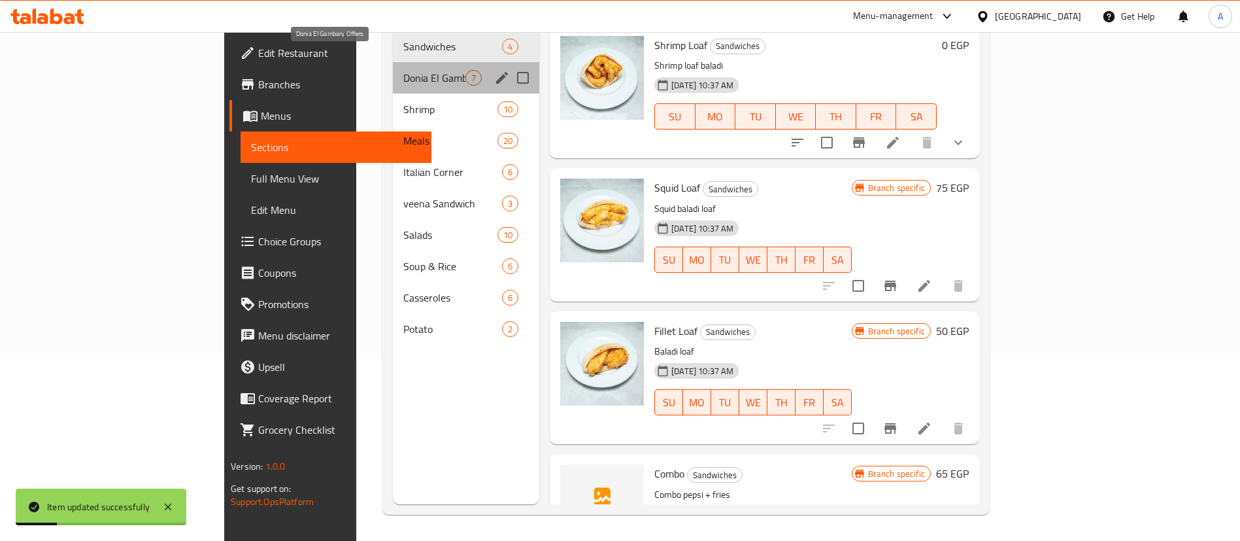
click at [403, 70] on span "Donia El Gambary Offers" at bounding box center [434, 78] width 62 height 16
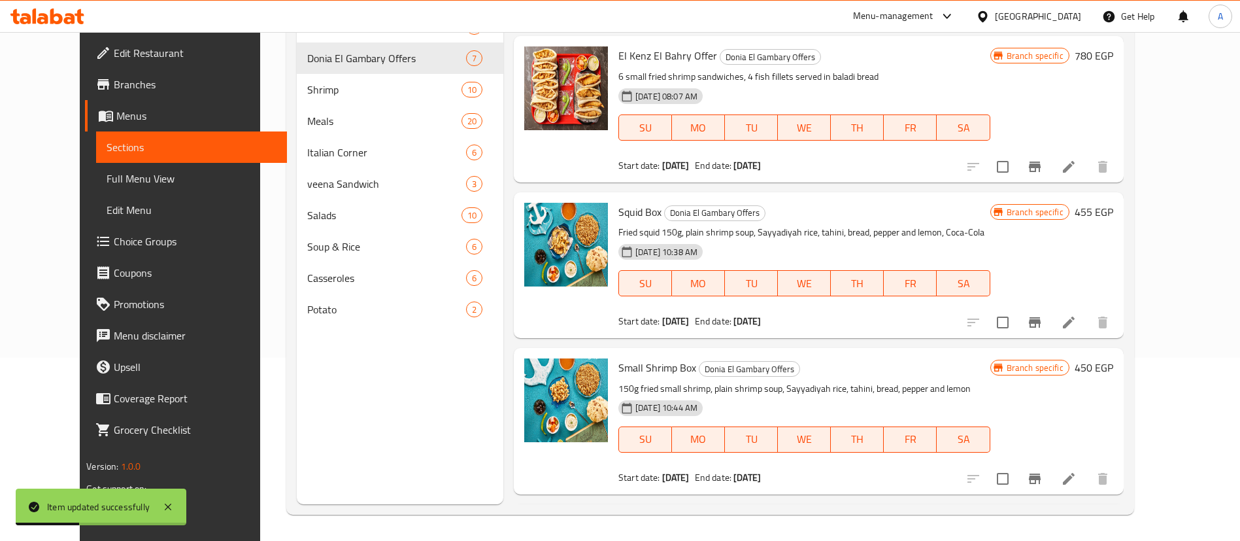
scroll to position [145, 0]
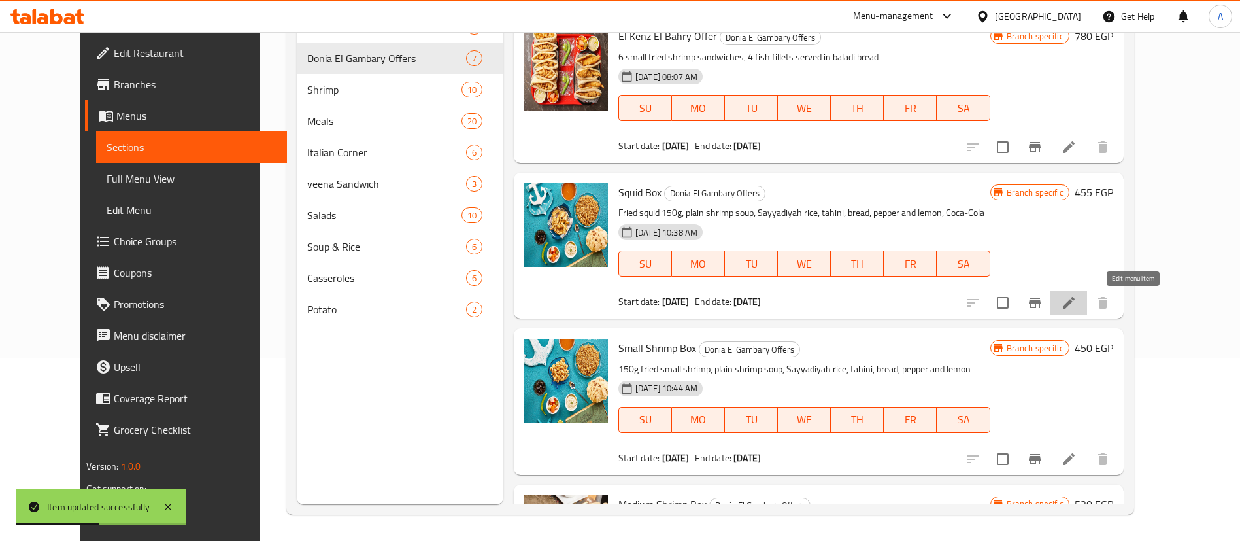
click at [1077, 302] on icon at bounding box center [1069, 303] width 16 height 16
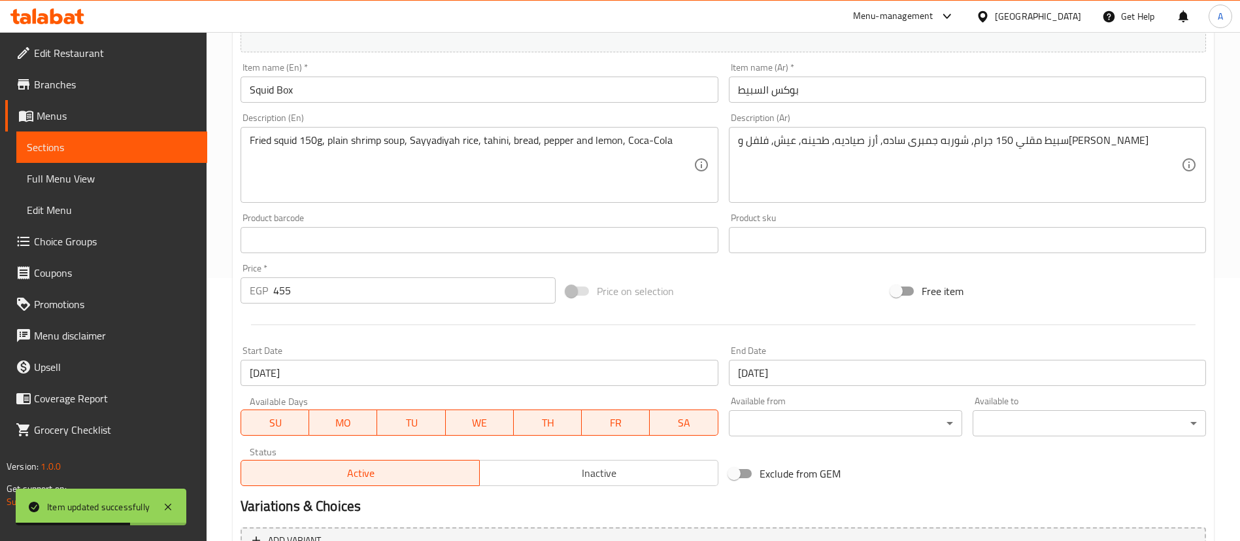
scroll to position [266, 0]
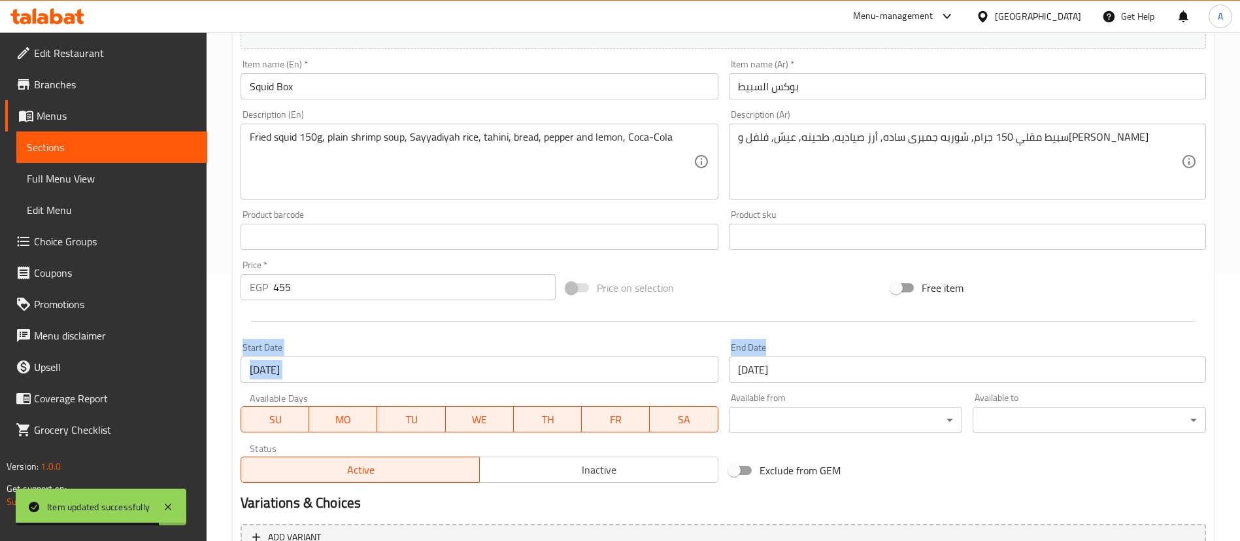
drag, startPoint x: 978, startPoint y: 292, endPoint x: 925, endPoint y: 376, distance: 99.6
click at [925, 376] on div "Change Image Size: 1200 x 800 px / Image formats: jpg, png / 5MB Max. Item name…" at bounding box center [723, 196] width 976 height 583
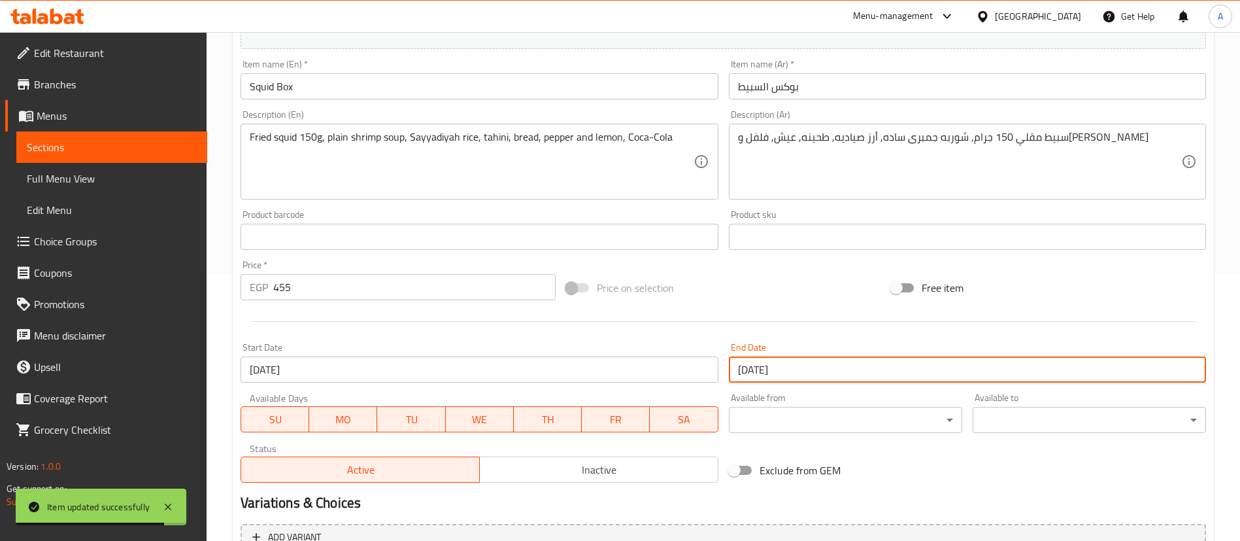
click at [925, 376] on input "31-12-2025" at bounding box center [967, 369] width 477 height 26
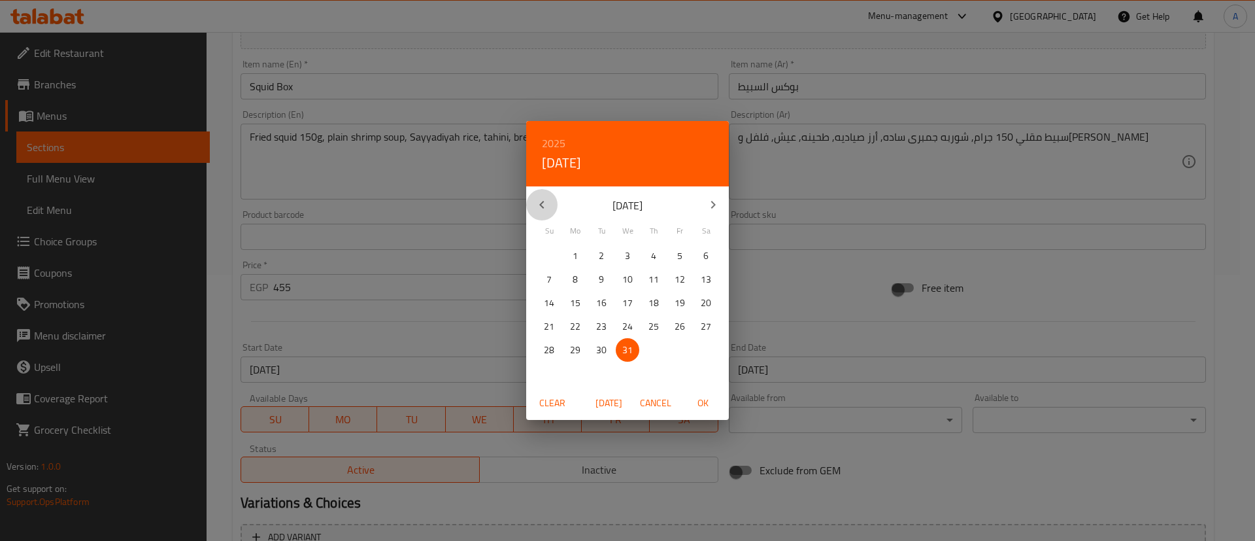
click at [543, 207] on icon "button" at bounding box center [541, 205] width 5 height 8
click at [631, 260] on span "1" at bounding box center [628, 256] width 24 height 16
click at [707, 403] on span "OK" at bounding box center [702, 403] width 31 height 16
type input "01-10-2025"
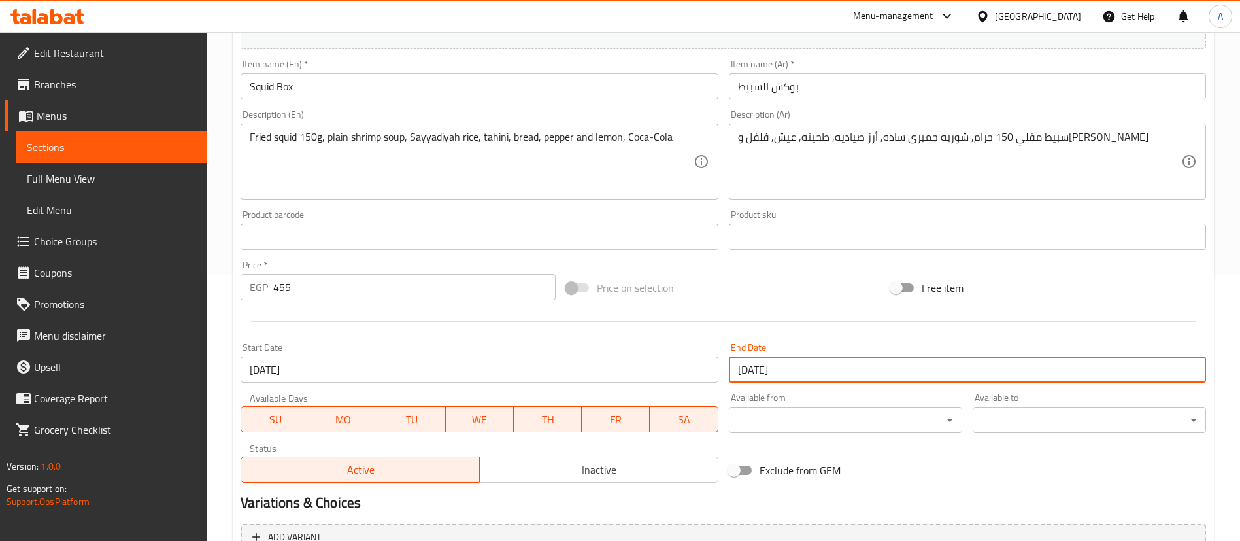
scroll to position [402, 0]
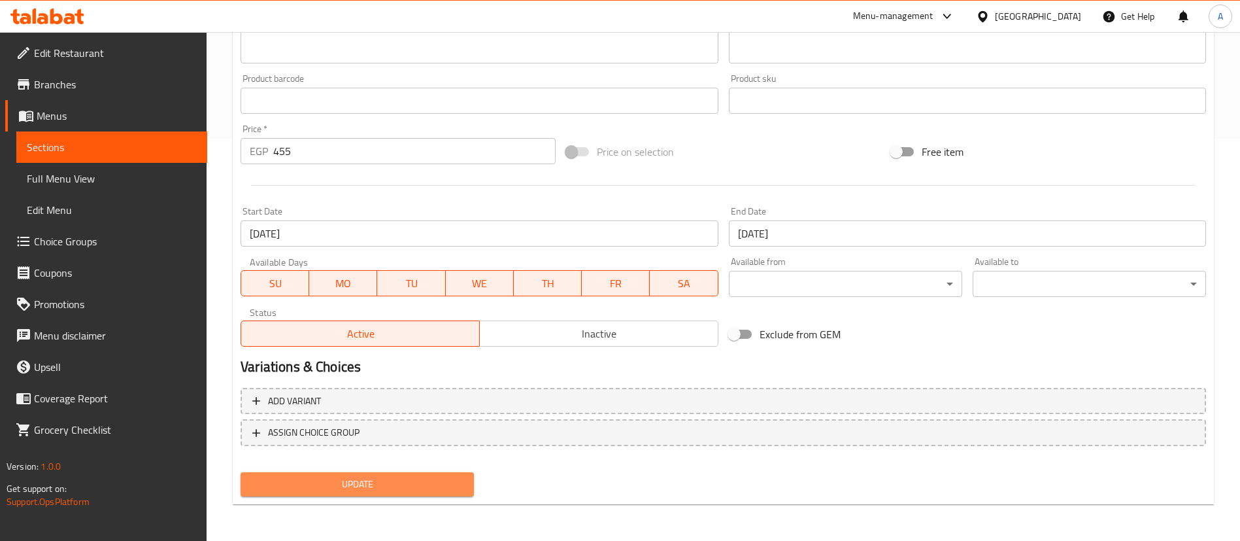
click at [335, 484] on span "Update" at bounding box center [357, 484] width 213 height 16
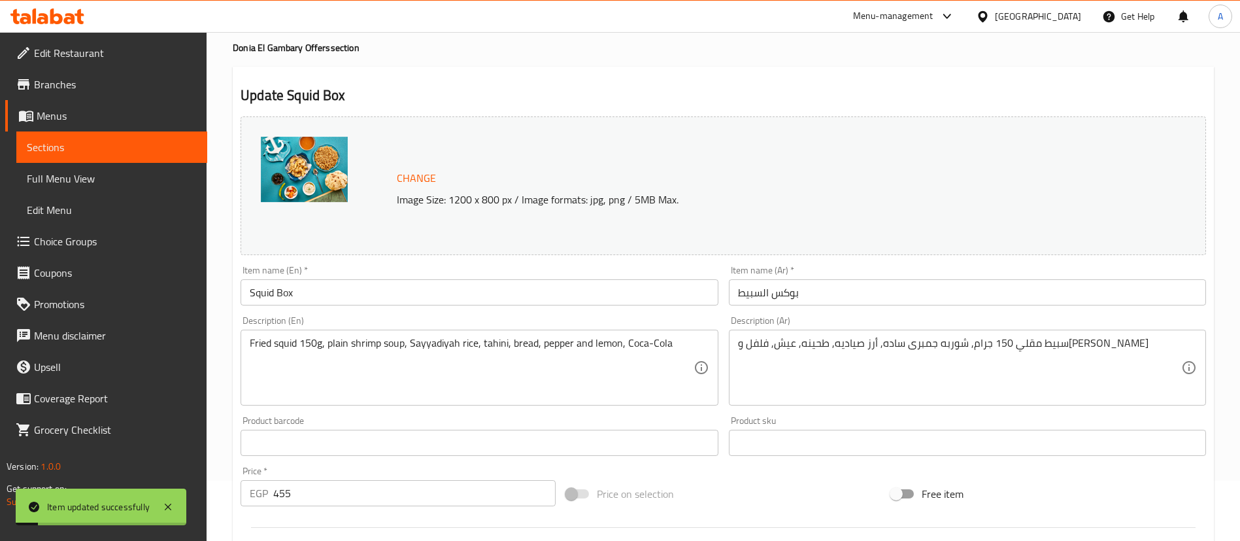
scroll to position [59, 0]
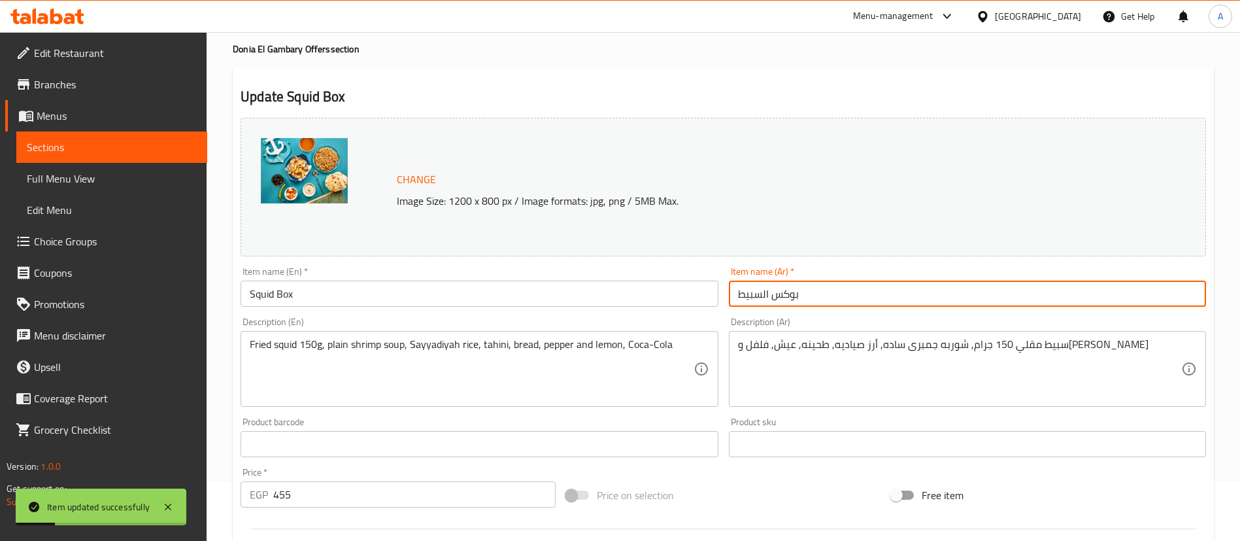
click at [764, 290] on input "بوكس السبيط" at bounding box center [967, 294] width 477 height 26
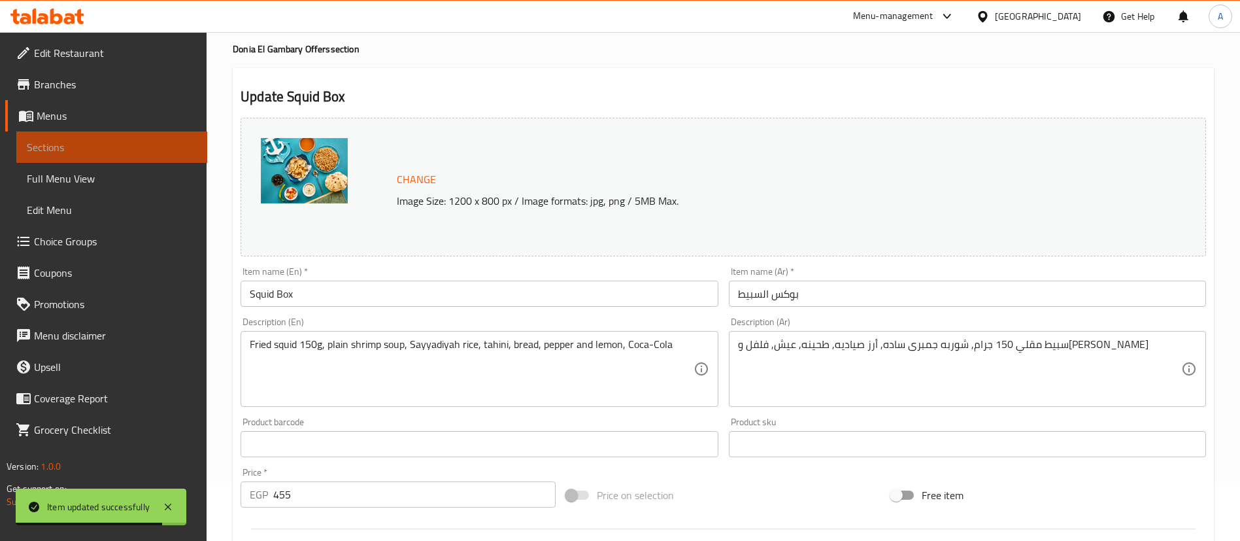
click at [79, 152] on span "Sections" at bounding box center [112, 147] width 170 height 16
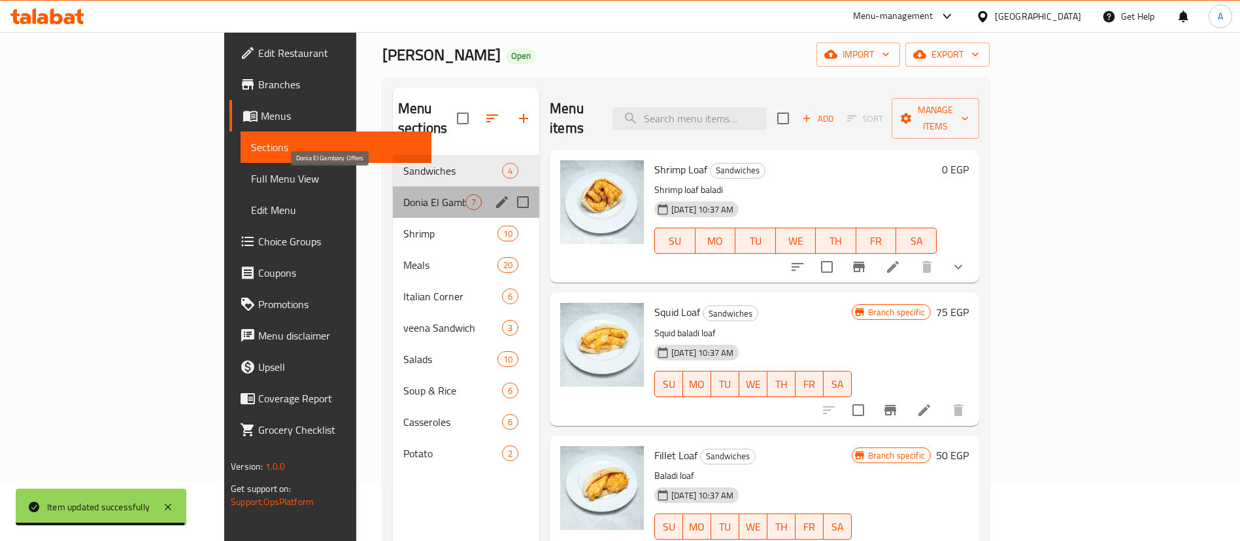
click at [403, 194] on span "Donia El Gambary Offers" at bounding box center [434, 202] width 62 height 16
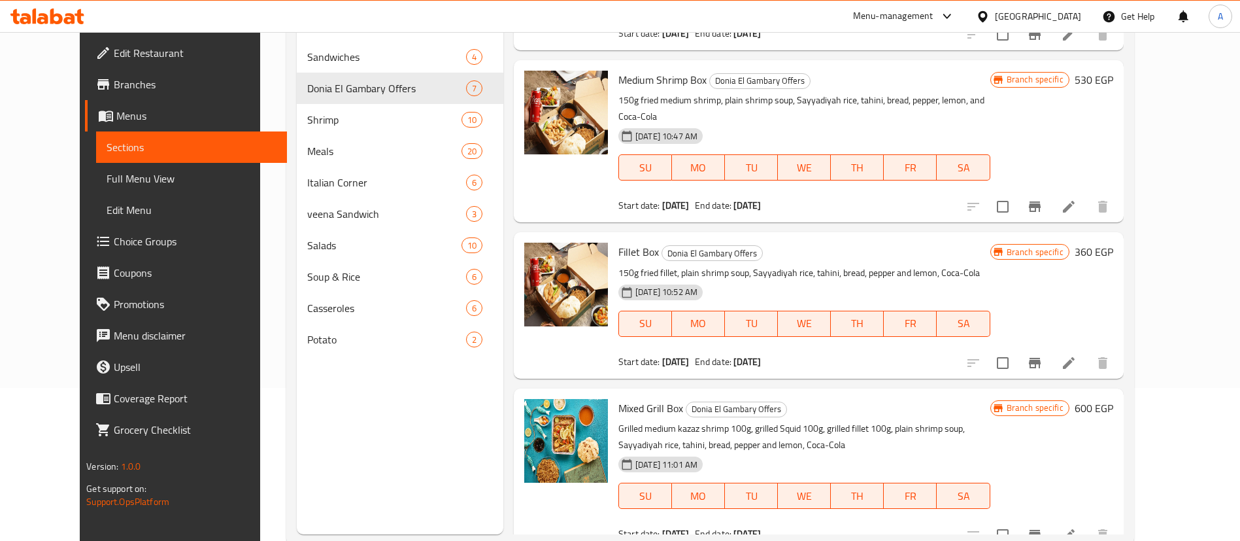
scroll to position [135, 0]
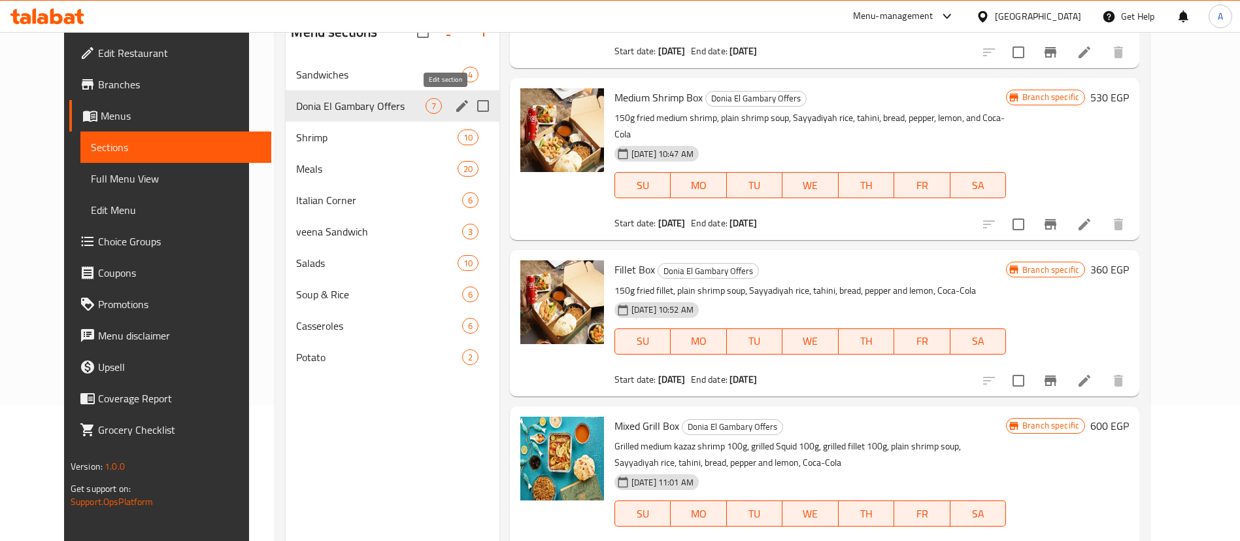
click at [456, 107] on icon "edit" at bounding box center [462, 106] width 12 height 12
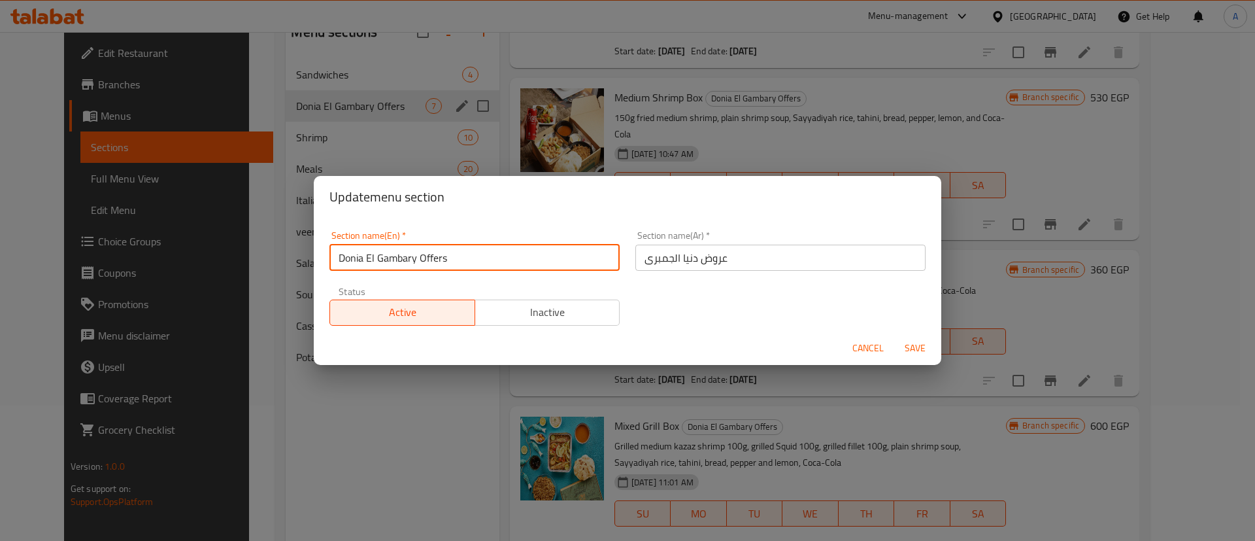
click at [379, 251] on input "Donia El Gambary Offers" at bounding box center [475, 258] width 290 height 26
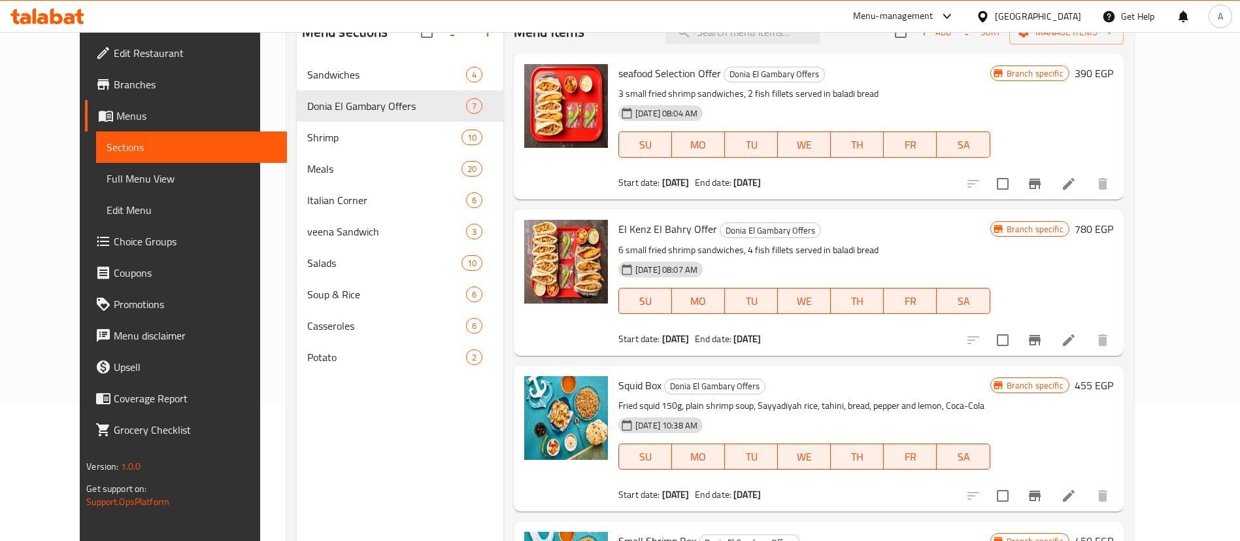
scroll to position [0, 0]
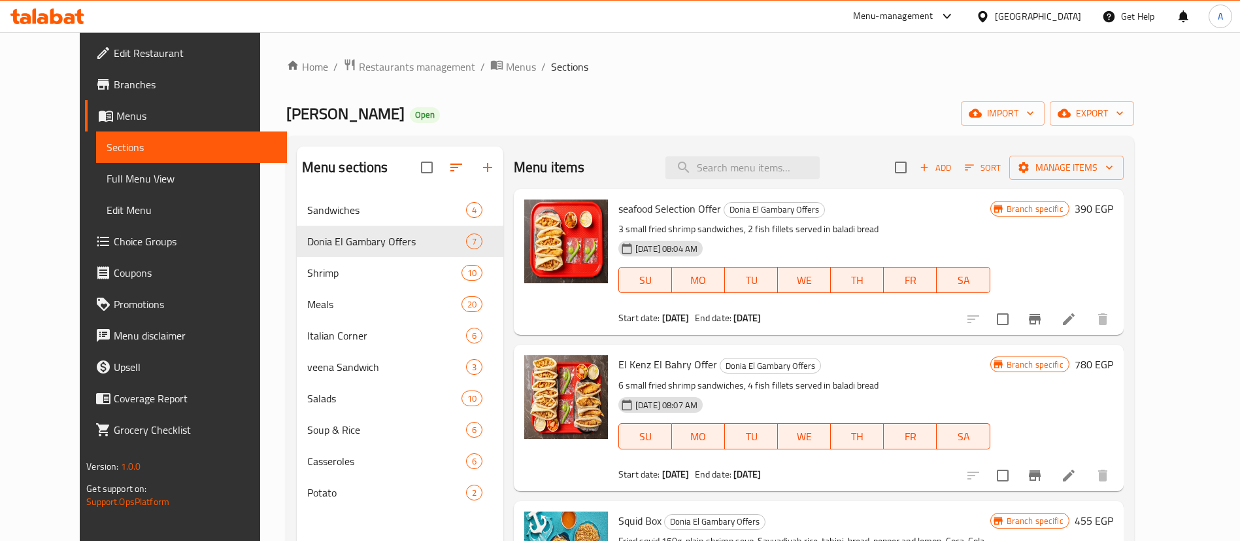
click at [114, 87] on span "Branches" at bounding box center [195, 85] width 163 height 16
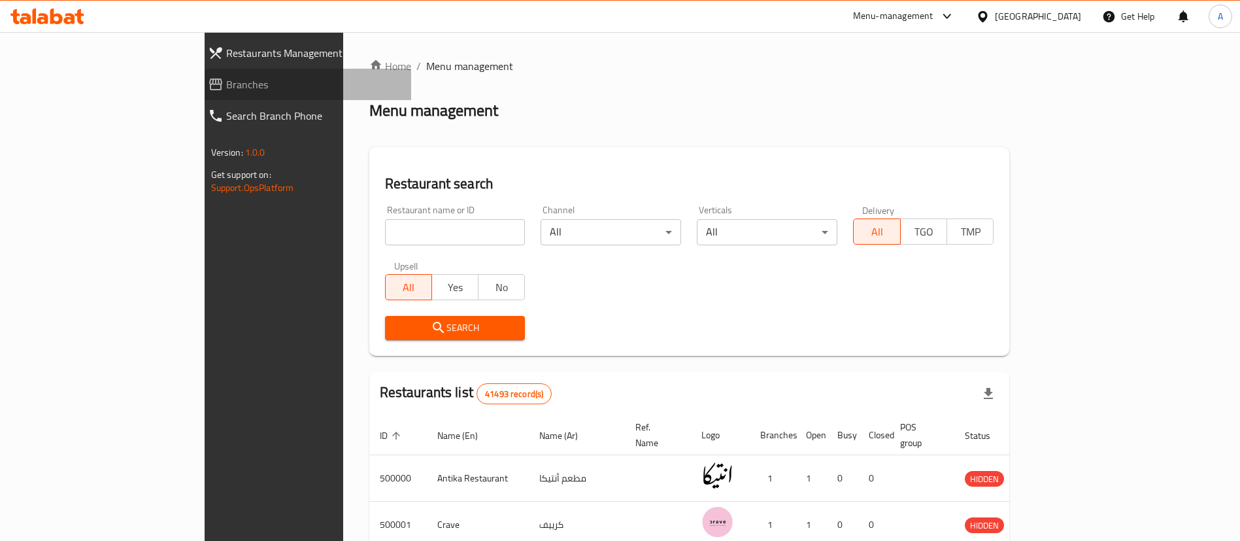
click at [226, 82] on span "Branches" at bounding box center [313, 85] width 175 height 16
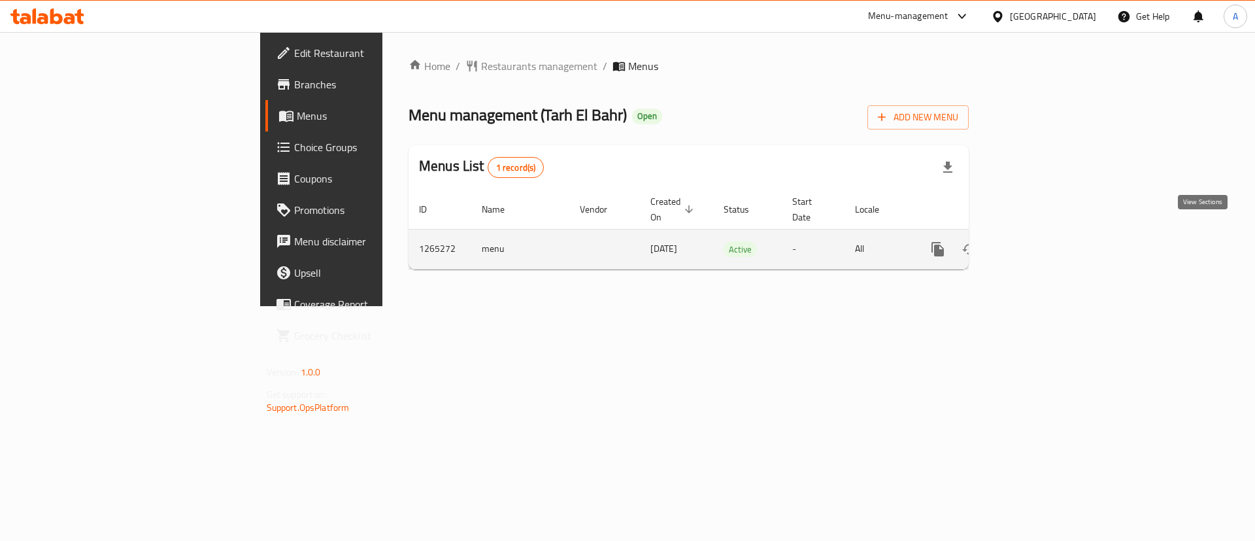
click at [1040, 241] on icon "enhanced table" at bounding box center [1033, 249] width 16 height 16
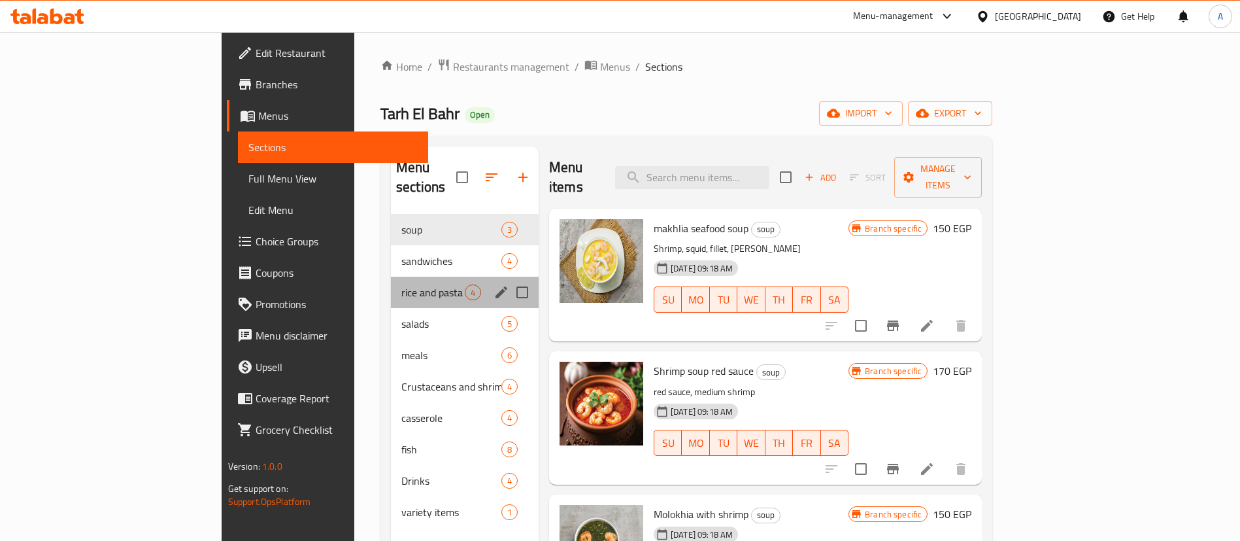
click at [391, 281] on div "rice and pasta 4" at bounding box center [465, 292] width 148 height 31
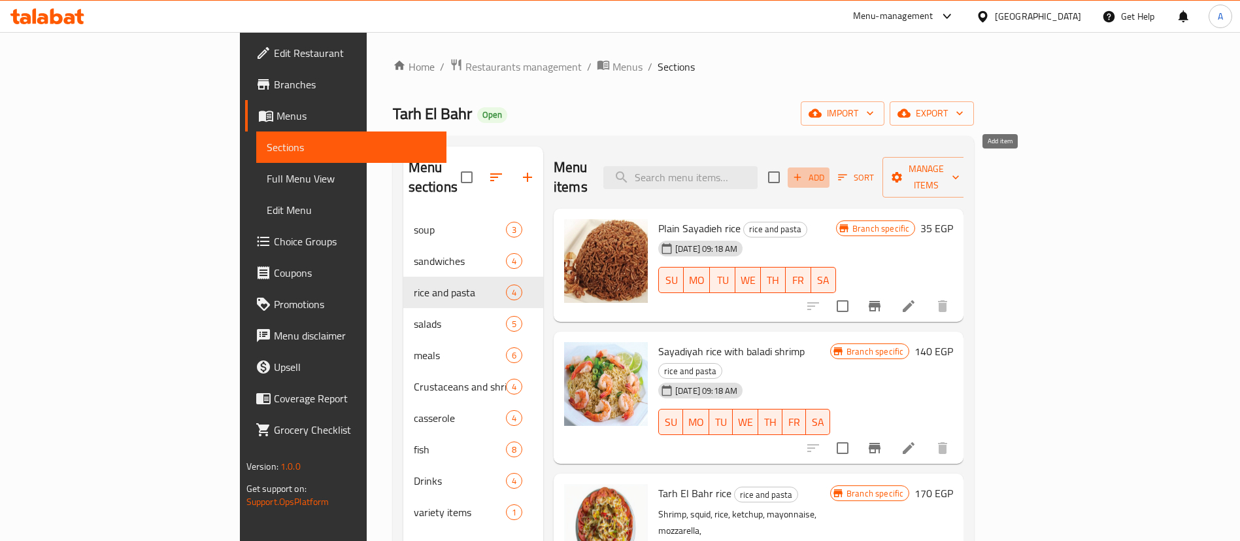
click at [804, 171] on icon "button" at bounding box center [798, 177] width 12 height 12
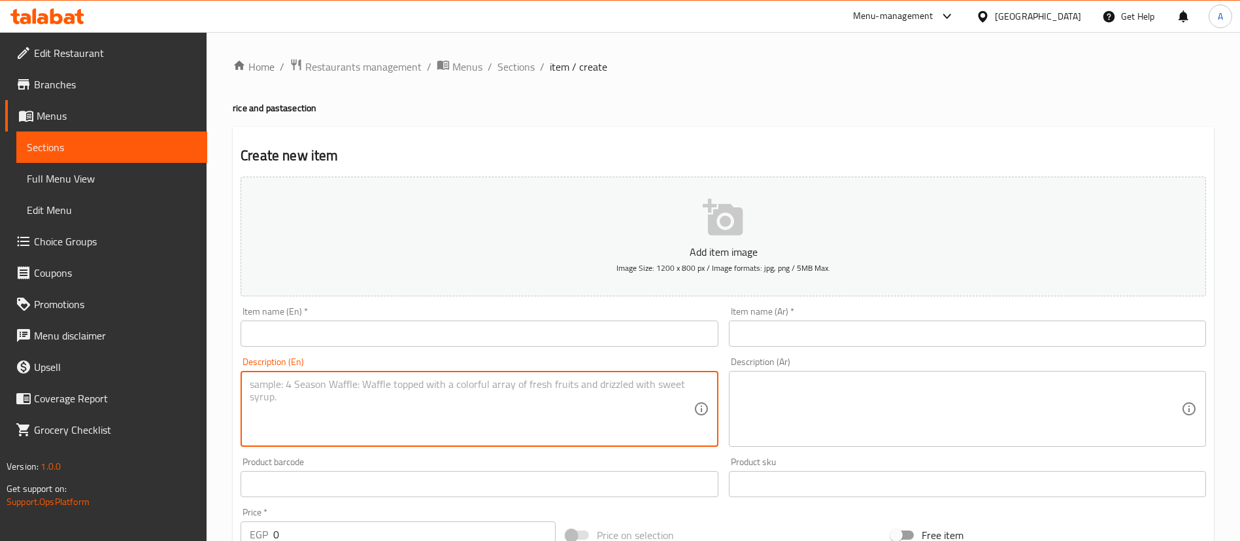
click at [387, 402] on textarea at bounding box center [471, 409] width 443 height 62
paste textarea "Fried rice with shrimp, fried fish fillet, and [PERSON_NAME]"
type textarea "Fried rice with shrimp, fried fish fillet, and [PERSON_NAME]"
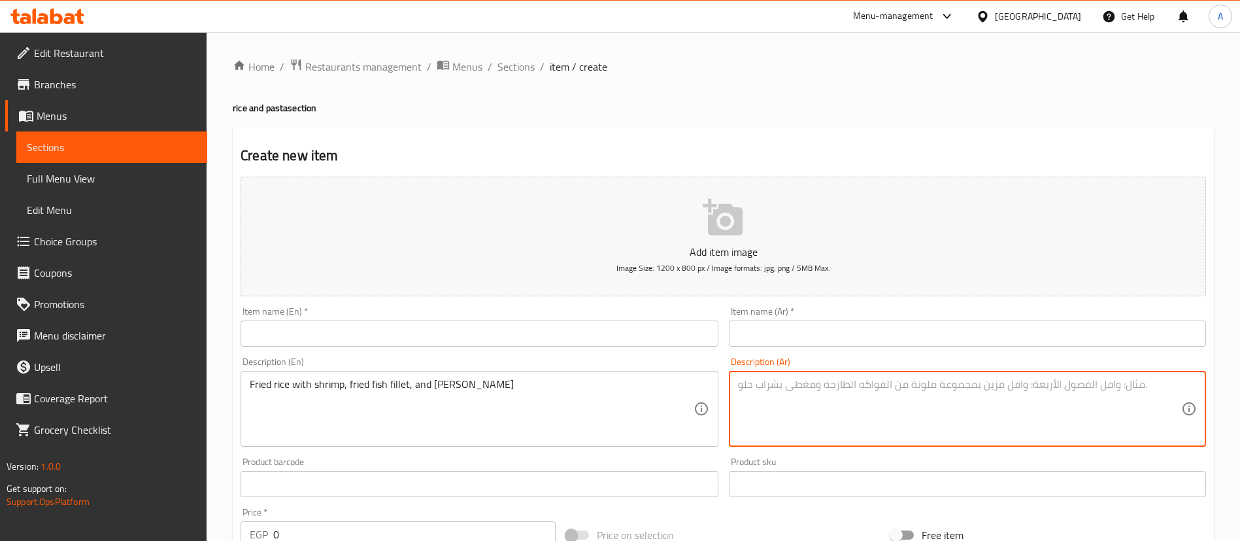
click at [891, 407] on textarea at bounding box center [959, 409] width 443 height 62
paste textarea "أرز مقلي مع الروبيان، فيليه السمك المقلي، والحبار المقلي"
type textarea "أرز مقلي مع الروبيان، فيليه السمك المقلي، والحبار المقلي"
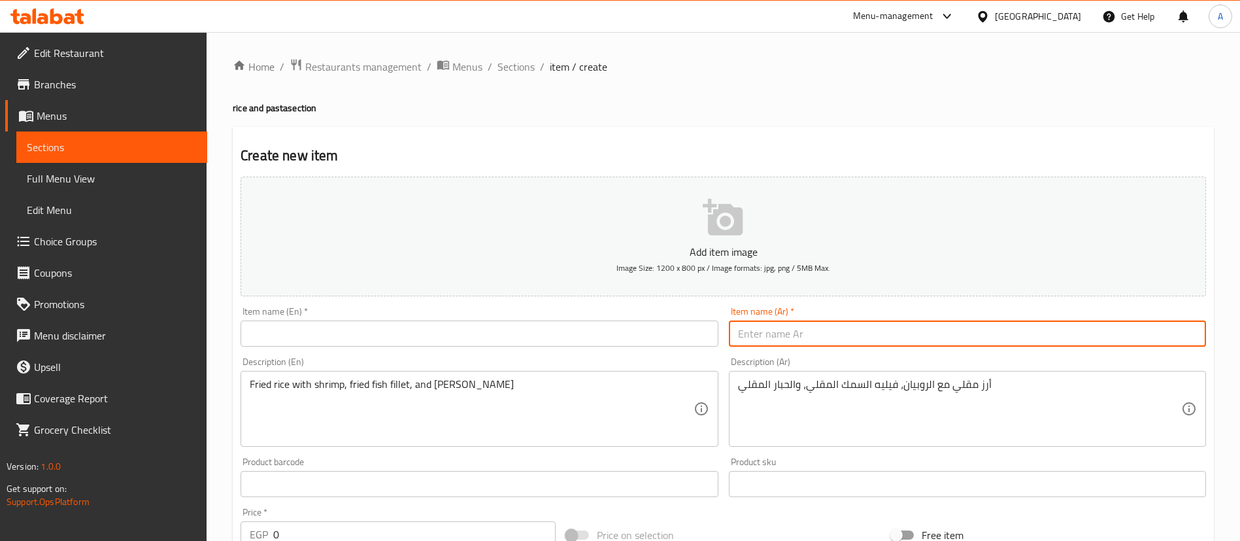
click at [796, 330] on input "text" at bounding box center [967, 333] width 477 height 26
paste input "ارز جمبري فيليه سبيط مقلي"
type input "ارز جمبري فيليه سبيط مقلي"
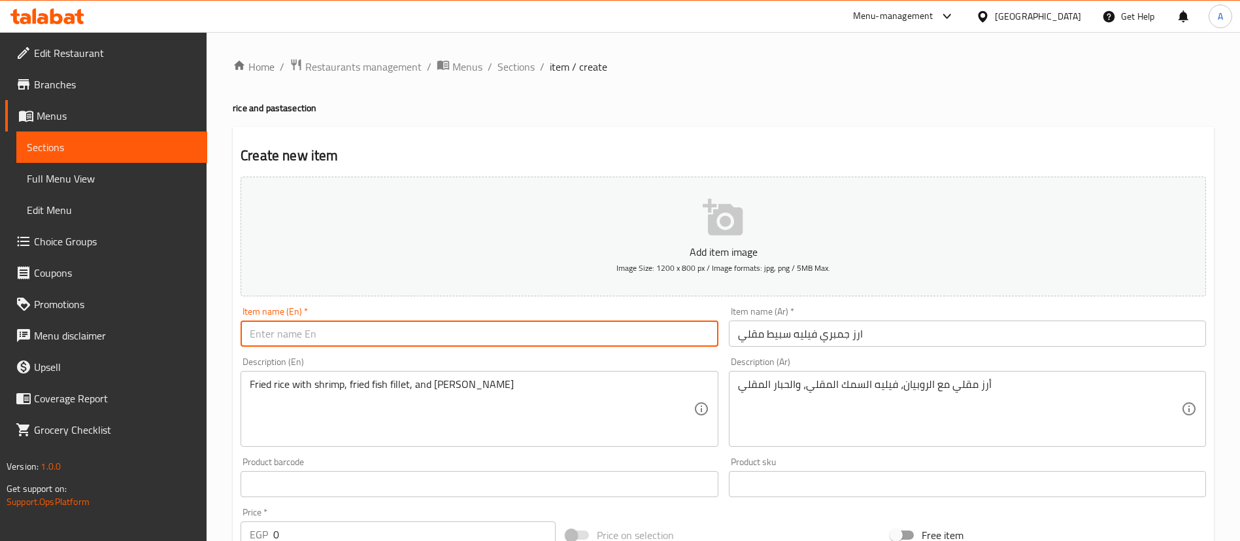
click at [370, 333] on input "text" at bounding box center [479, 333] width 477 height 26
paste input "Fried shrimp fillet rice"
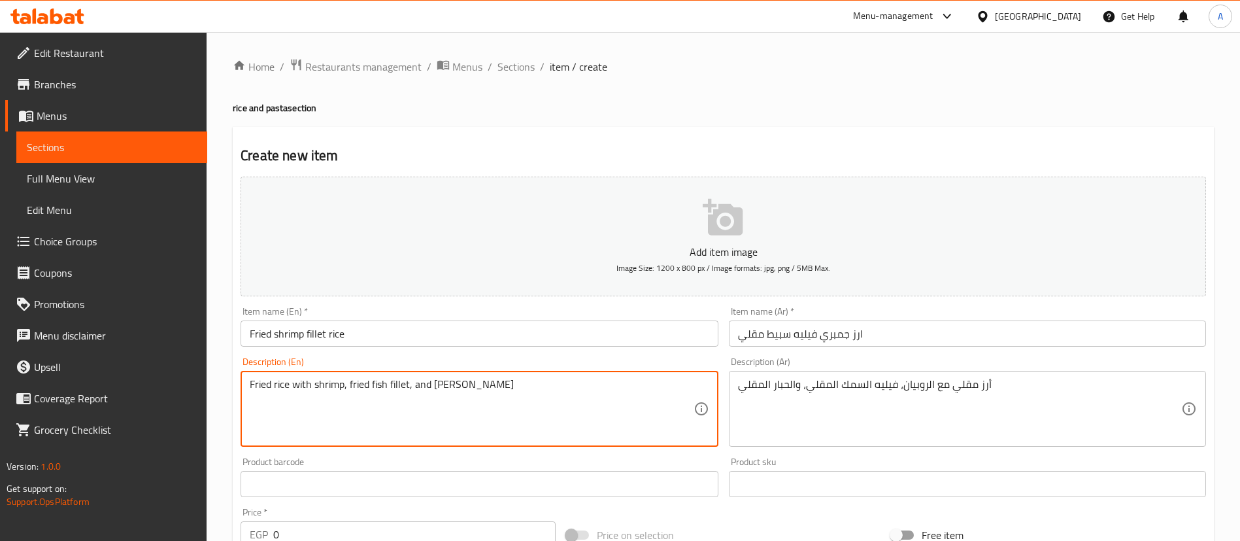
click at [489, 388] on textarea "Fried rice with shrimp, fried fish fillet, and fried calamari" at bounding box center [471, 409] width 443 height 62
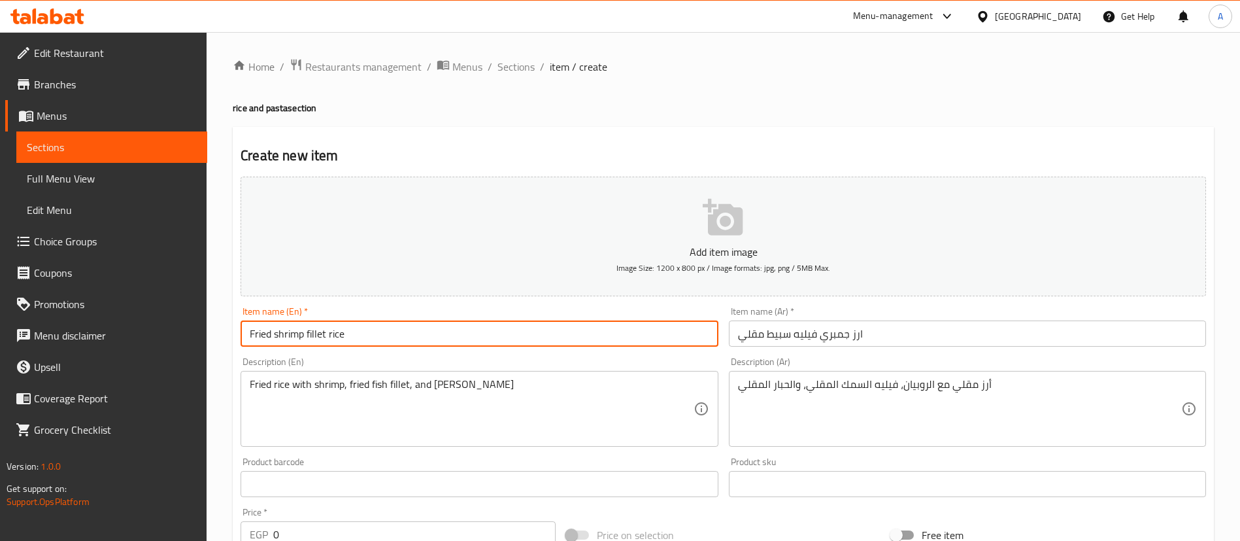
click at [328, 335] on input "Fried shrimp fillet rice" at bounding box center [479, 333] width 477 height 26
paste input "calamari"
type input "Fried shrimp fillet calamari rice"
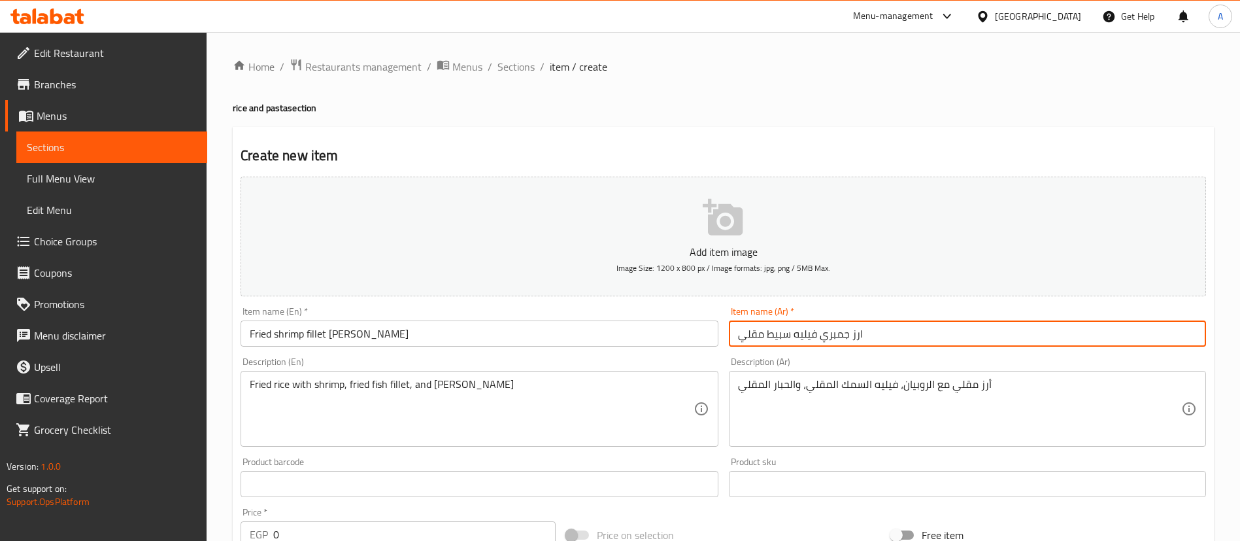
click at [779, 335] on input "ارز جمبري فيليه سبيط مقلي" at bounding box center [967, 333] width 477 height 26
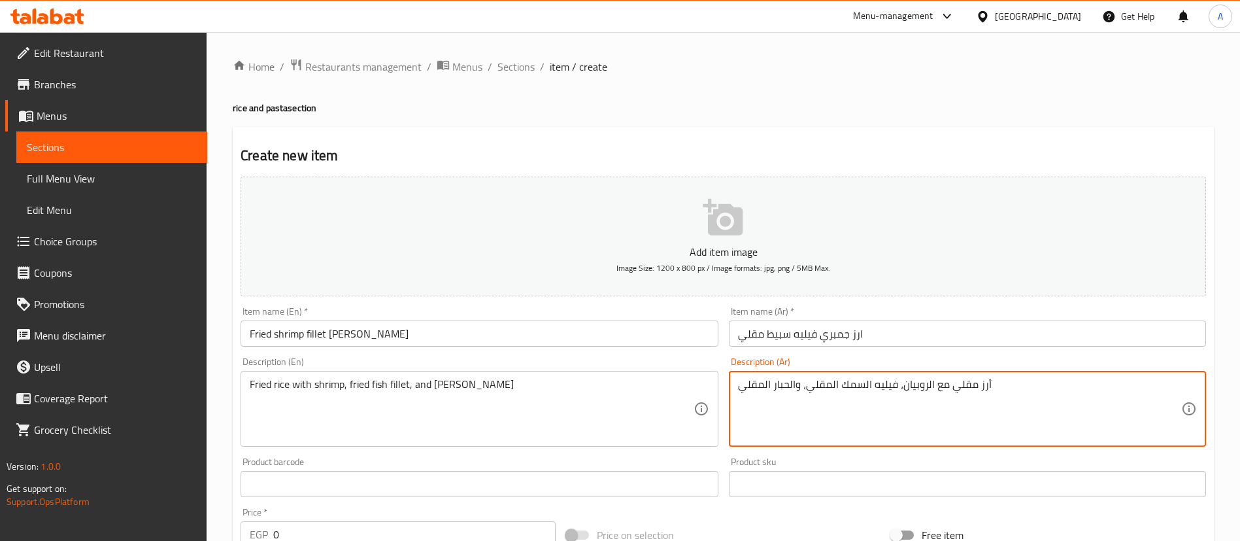
click at [783, 390] on textarea "أرز مقلي مع الروبيان، فيليه السمك المقلي، والحبار المقلي" at bounding box center [959, 409] width 443 height 62
paste textarea "سبيط"
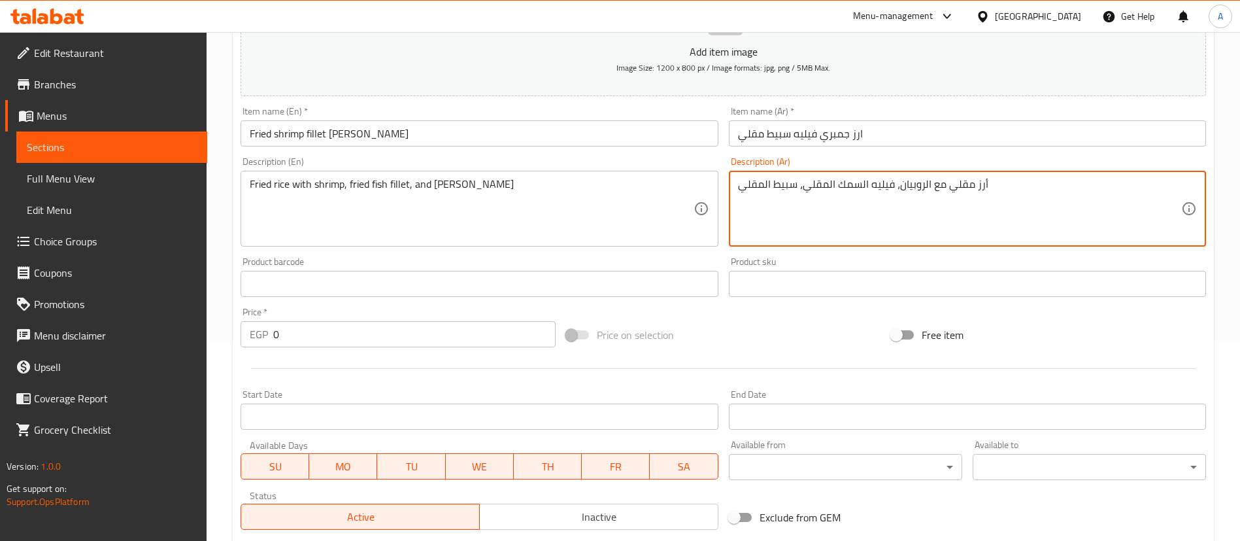
scroll to position [202, 0]
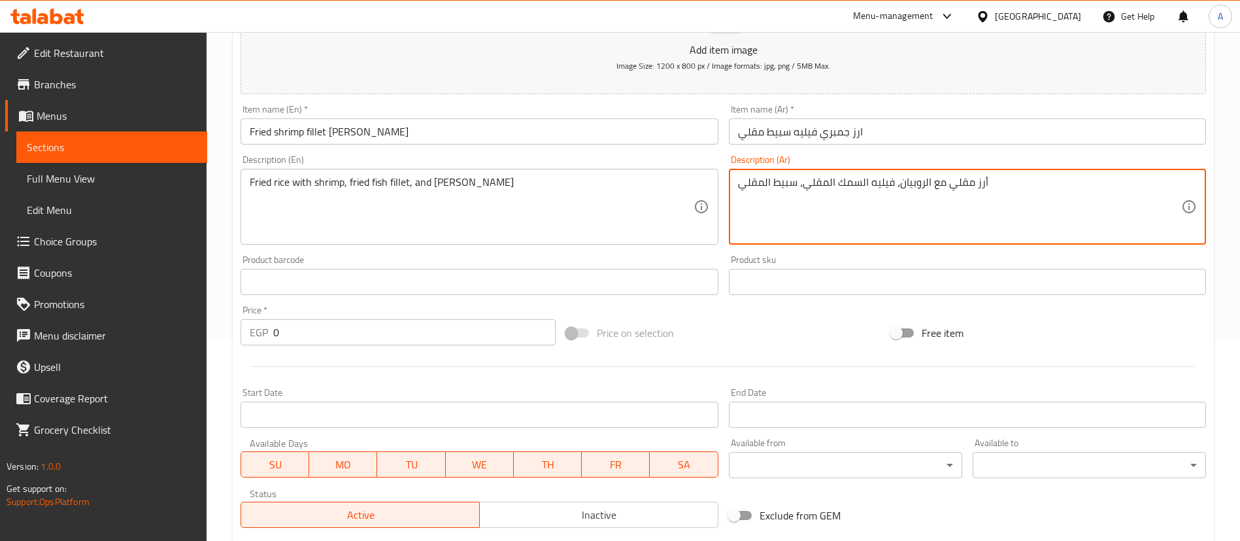
type textarea "أرز مقلي مع الروبيان، فيليه السمك المقلي، سبيط المقلي"
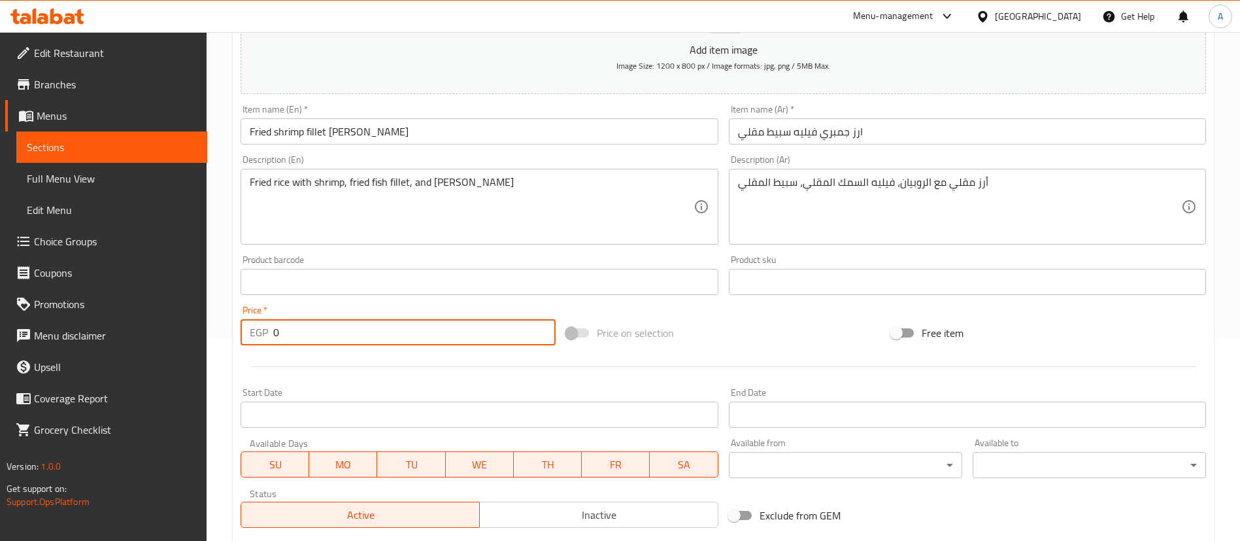
click at [326, 328] on input "0" at bounding box center [414, 332] width 282 height 26
type input "210"
click at [339, 371] on div at bounding box center [723, 366] width 976 height 32
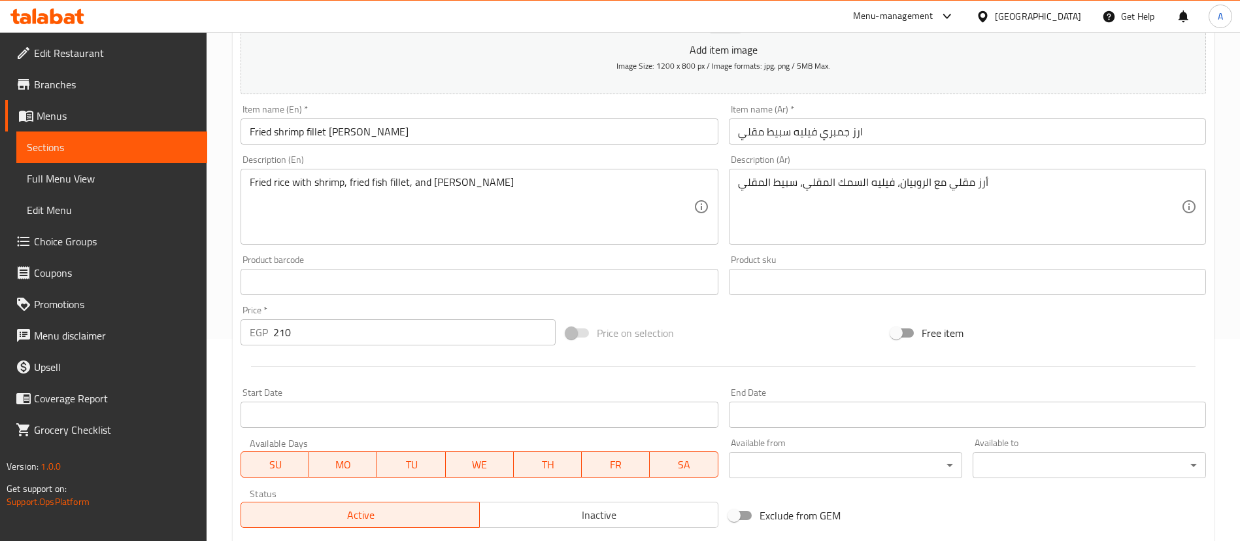
scroll to position [383, 0]
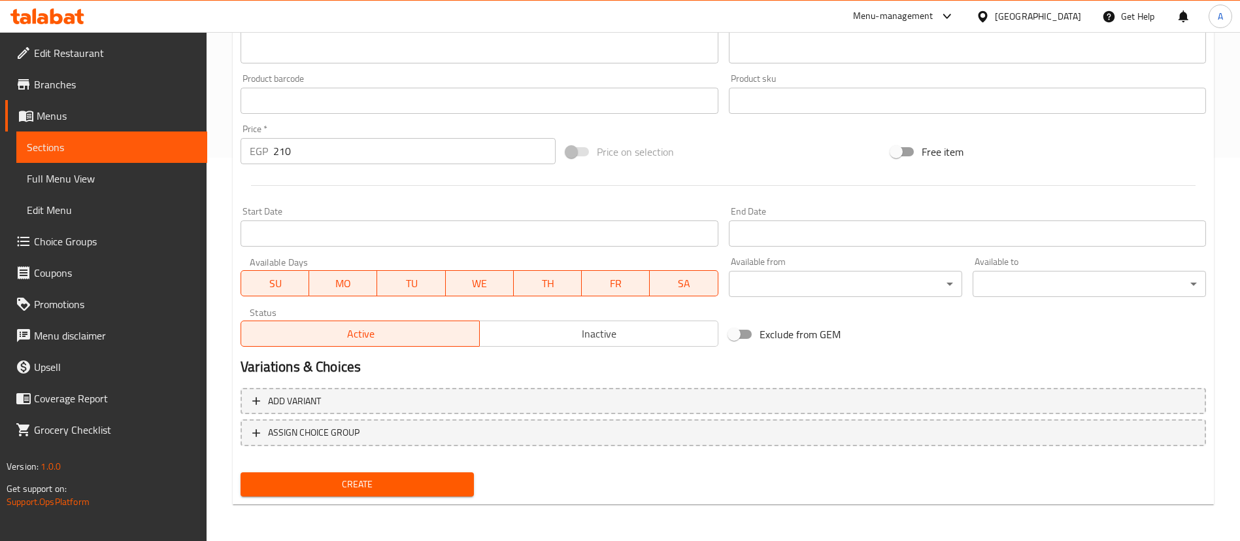
click at [335, 485] on span "Create" at bounding box center [357, 484] width 213 height 16
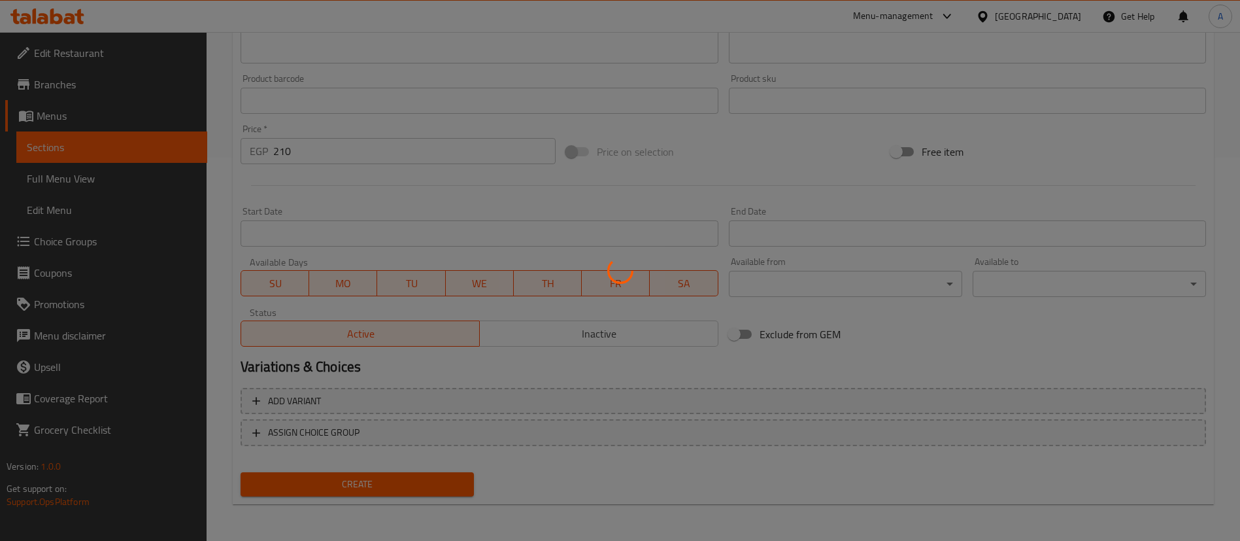
scroll to position [0, 0]
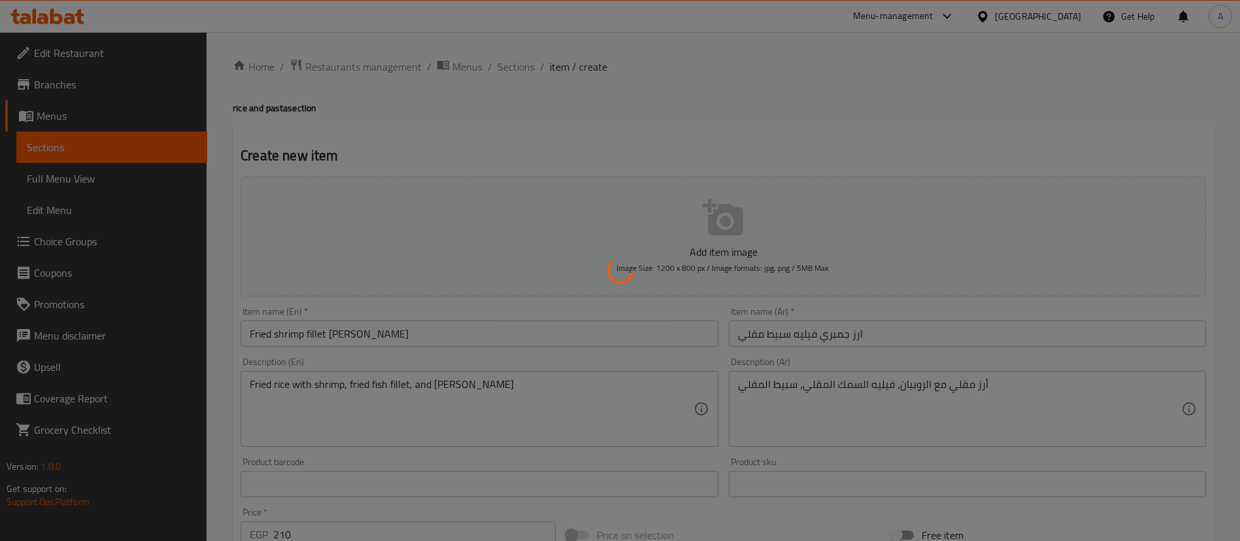
type input "0"
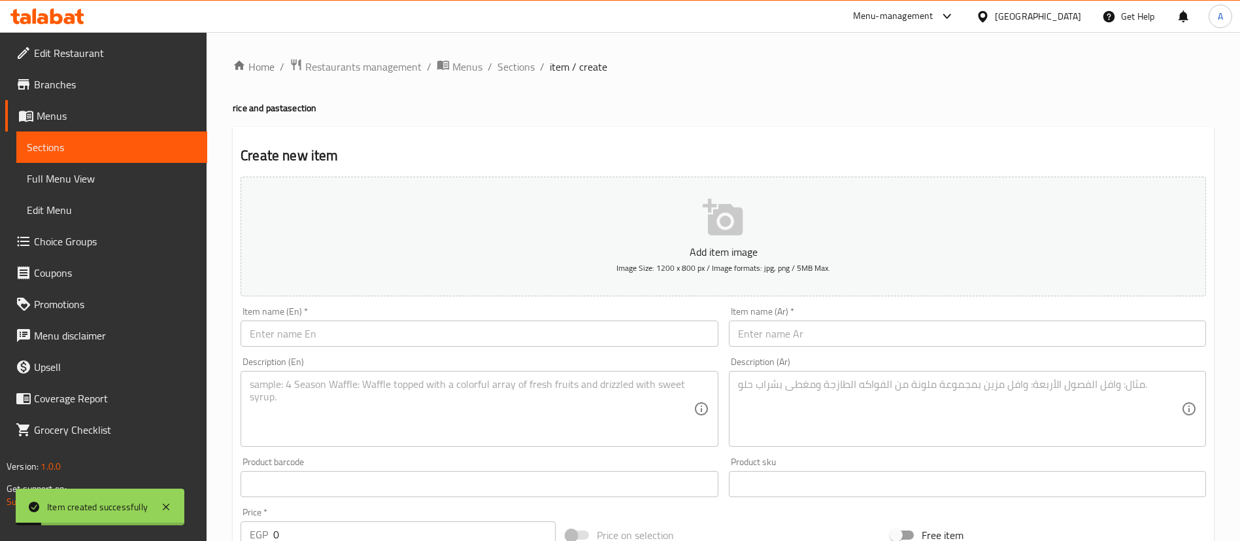
click at [67, 147] on span "Sections" at bounding box center [112, 147] width 170 height 16
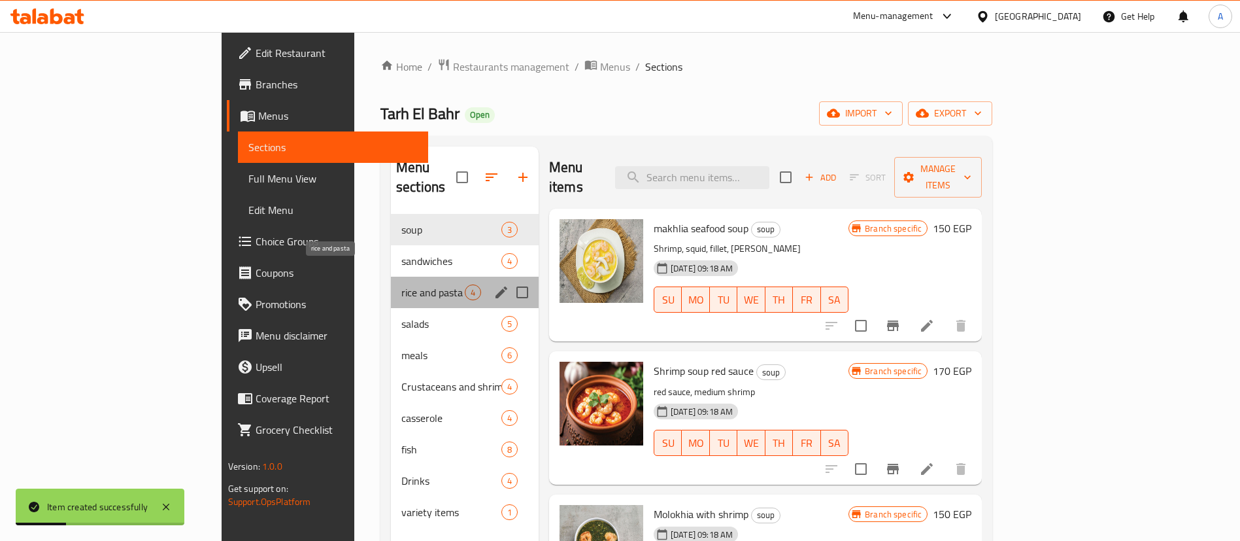
click at [401, 284] on span "rice and pasta" at bounding box center [432, 292] width 63 height 16
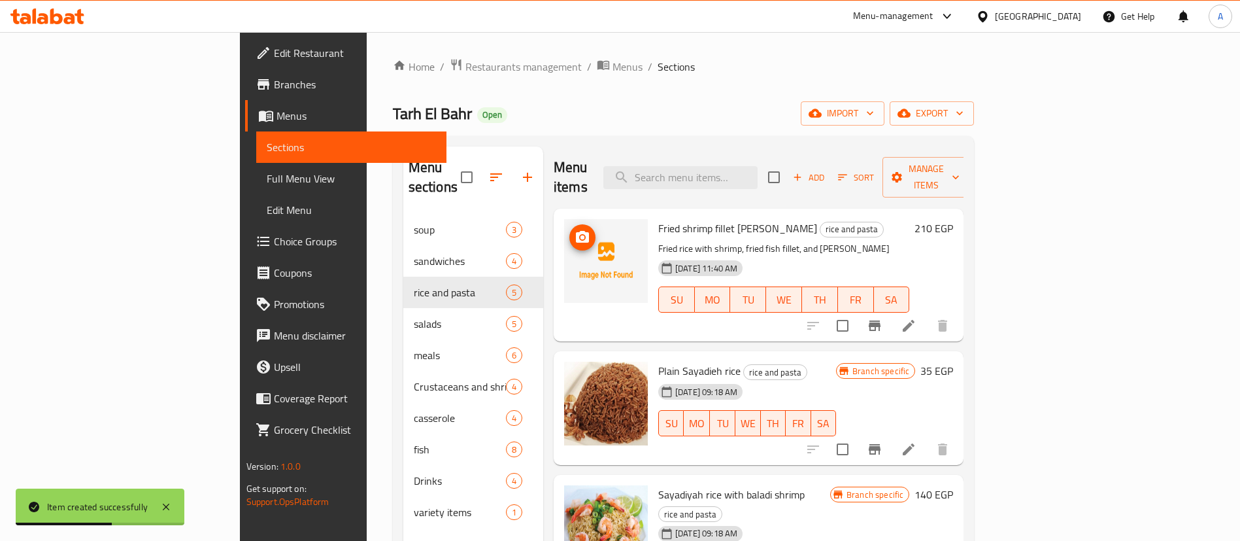
click at [570, 224] on button "upload picture" at bounding box center [583, 237] width 26 height 26
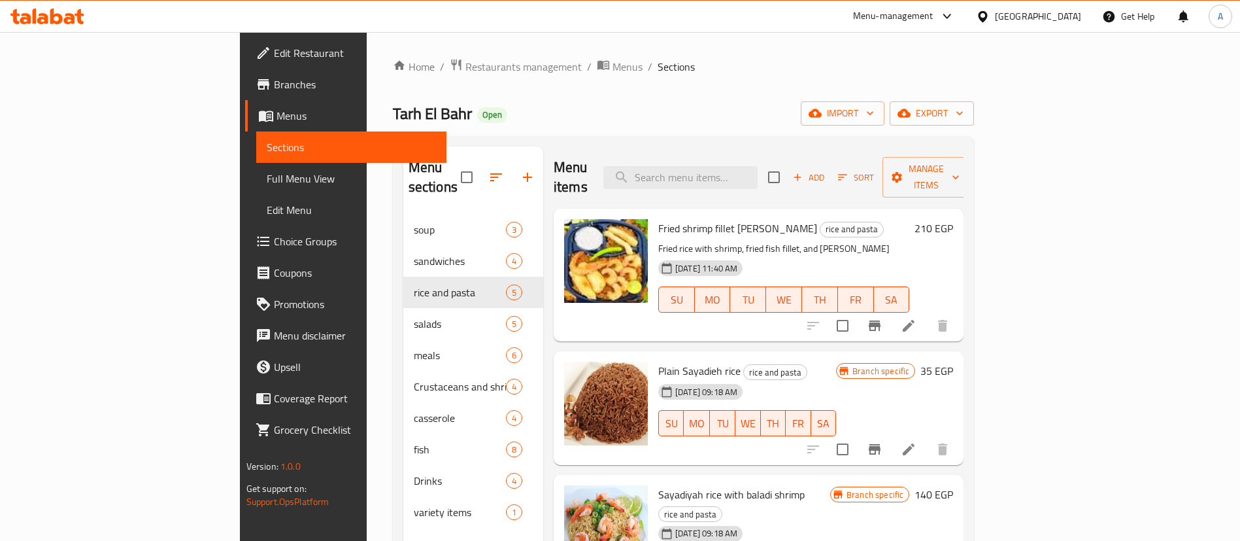
click at [274, 78] on span "Branches" at bounding box center [355, 85] width 163 height 16
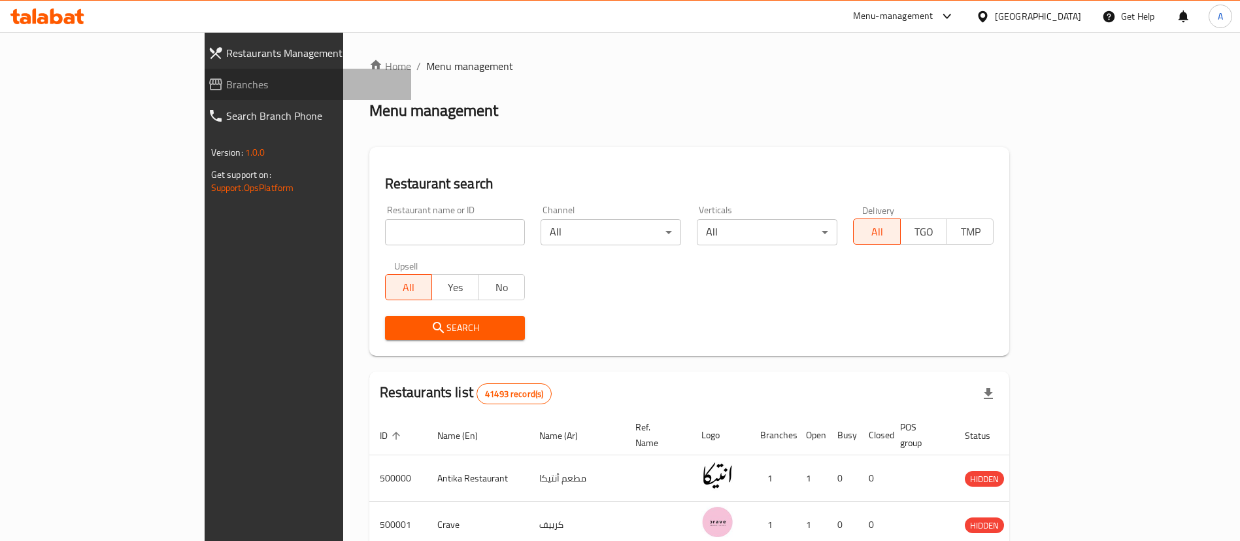
click at [226, 81] on span "Branches" at bounding box center [313, 85] width 175 height 16
